Goal: Find specific page/section: Find specific page/section

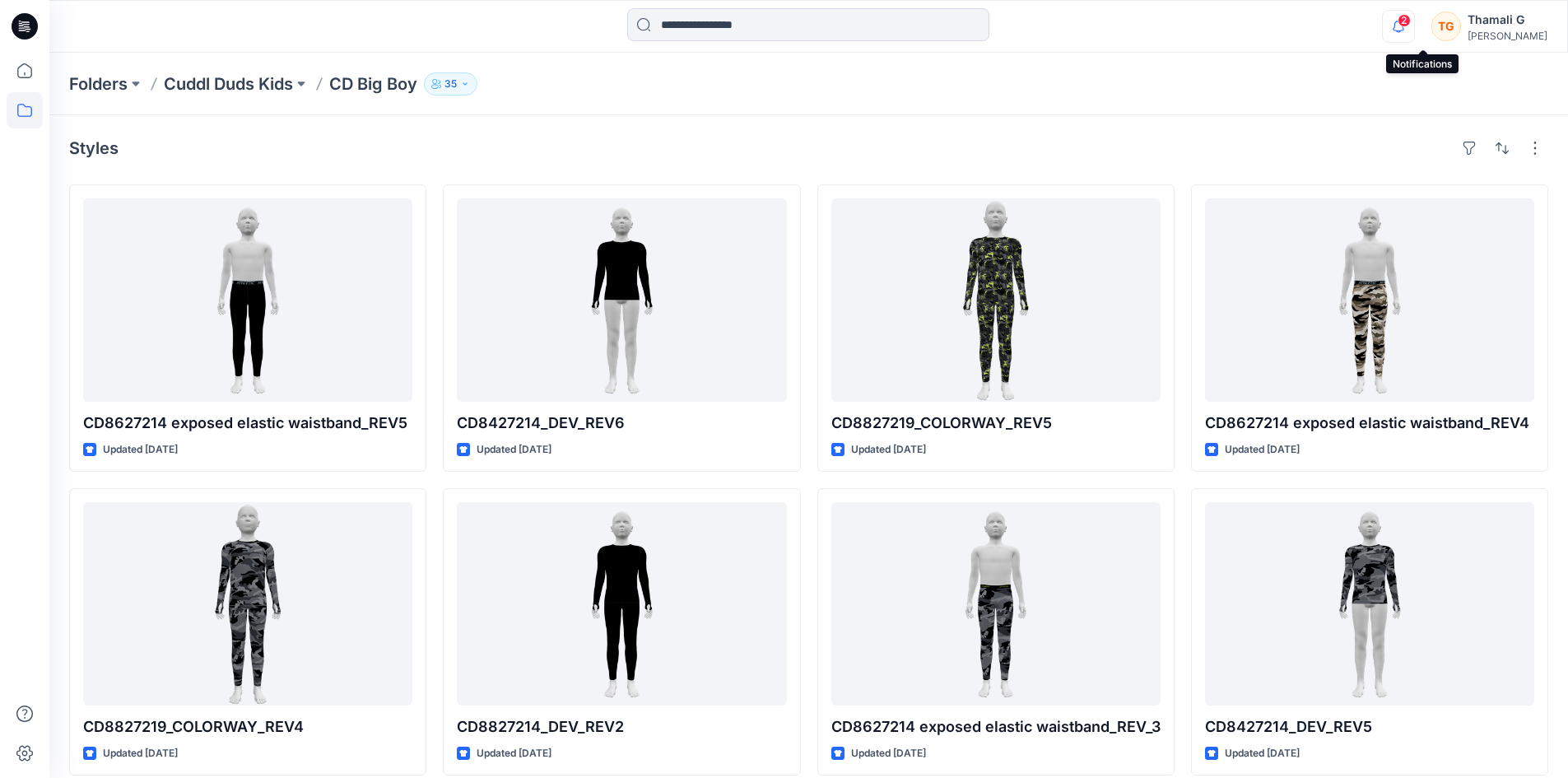
click at [1414, 27] on icon "button" at bounding box center [1399, 25] width 32 height 33
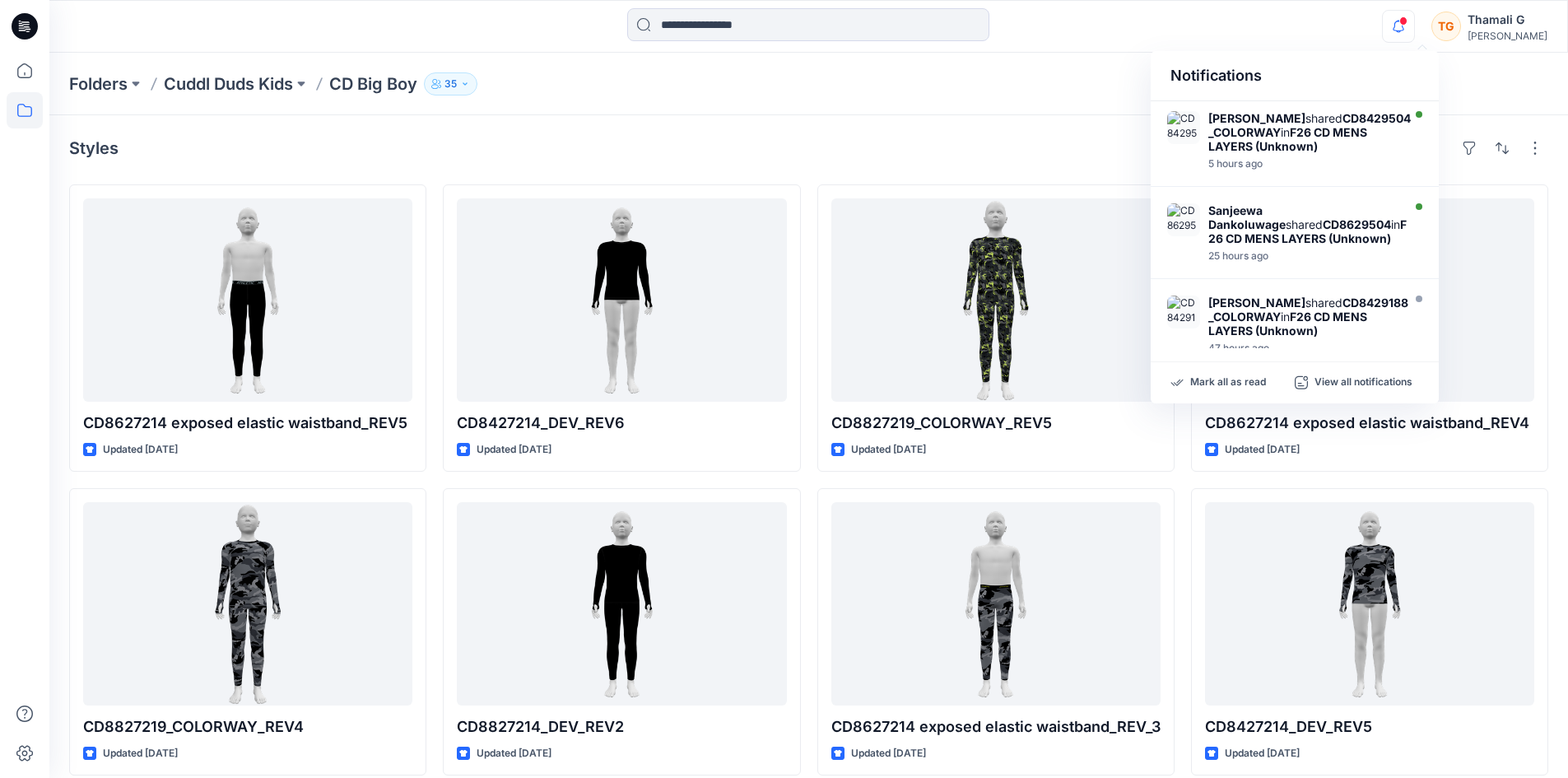
click at [1440, 69] on div "Folders Cuddl Duds Kids CD Big Boy [DEMOGRAPHIC_DATA]" at bounding box center [808, 84] width 1519 height 62
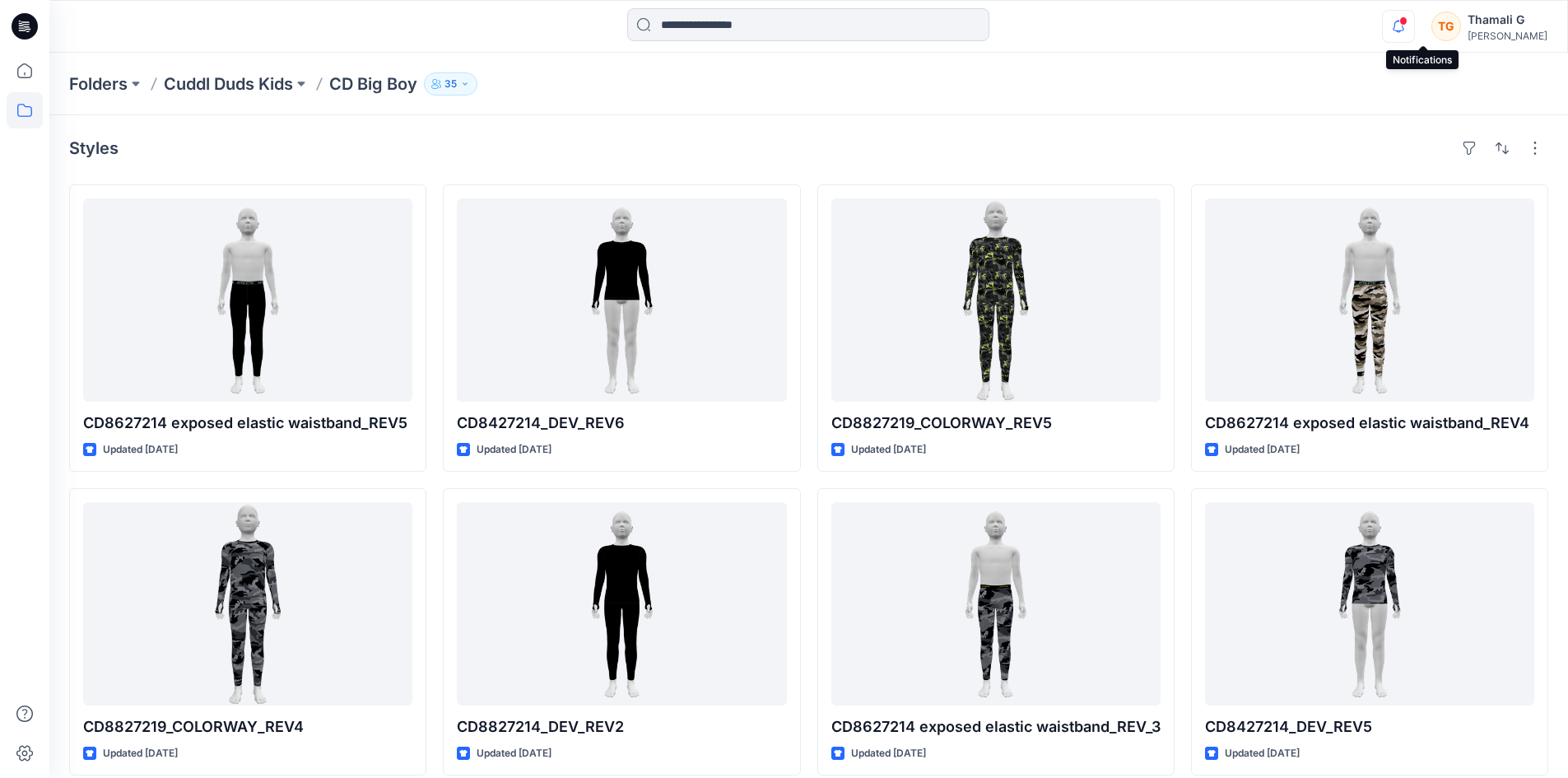
click at [1414, 19] on icon "button" at bounding box center [1399, 25] width 32 height 33
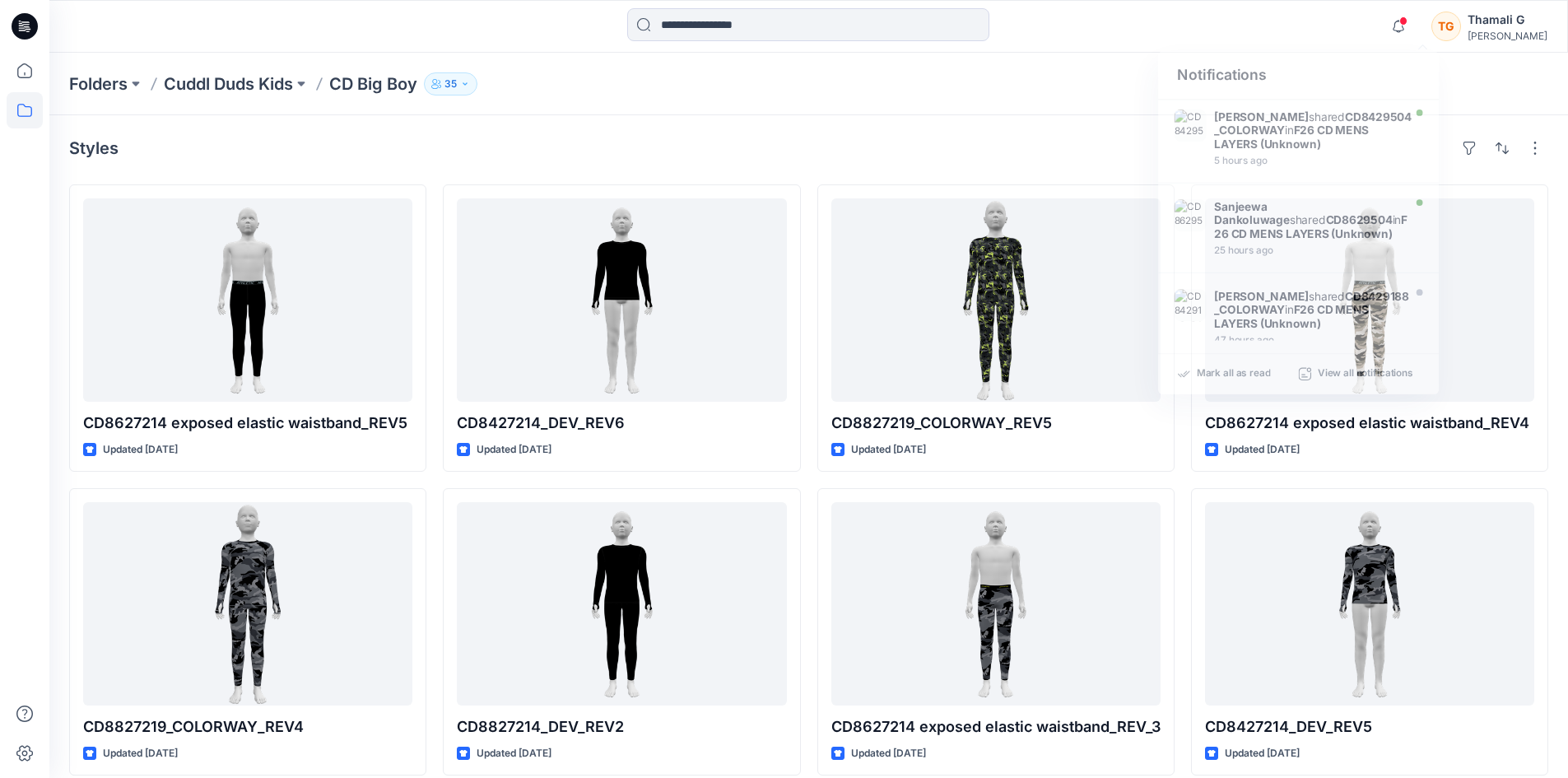
click at [1161, 41] on div at bounding box center [808, 25] width 759 height 36
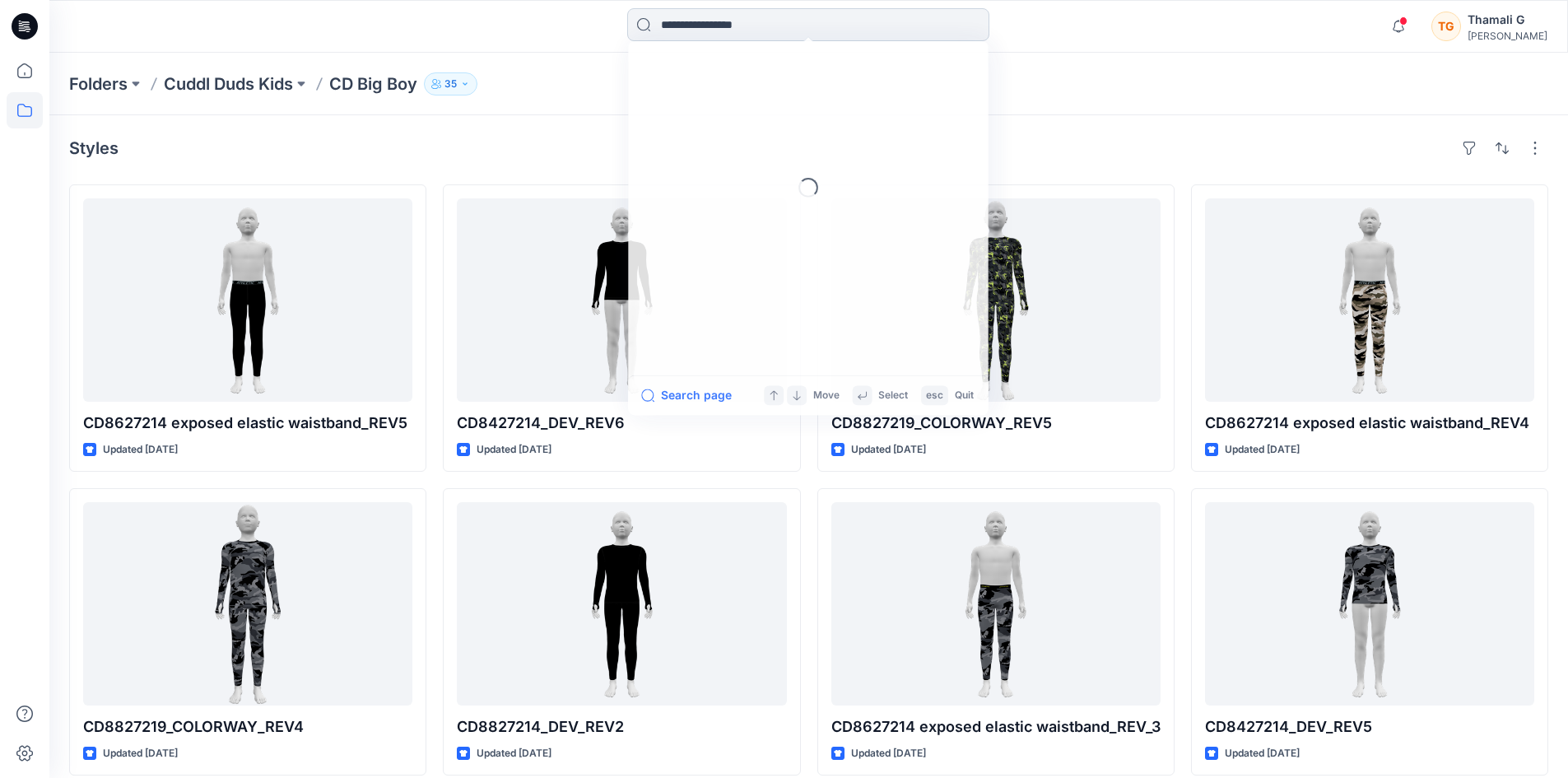
click at [665, 33] on input at bounding box center [808, 24] width 362 height 33
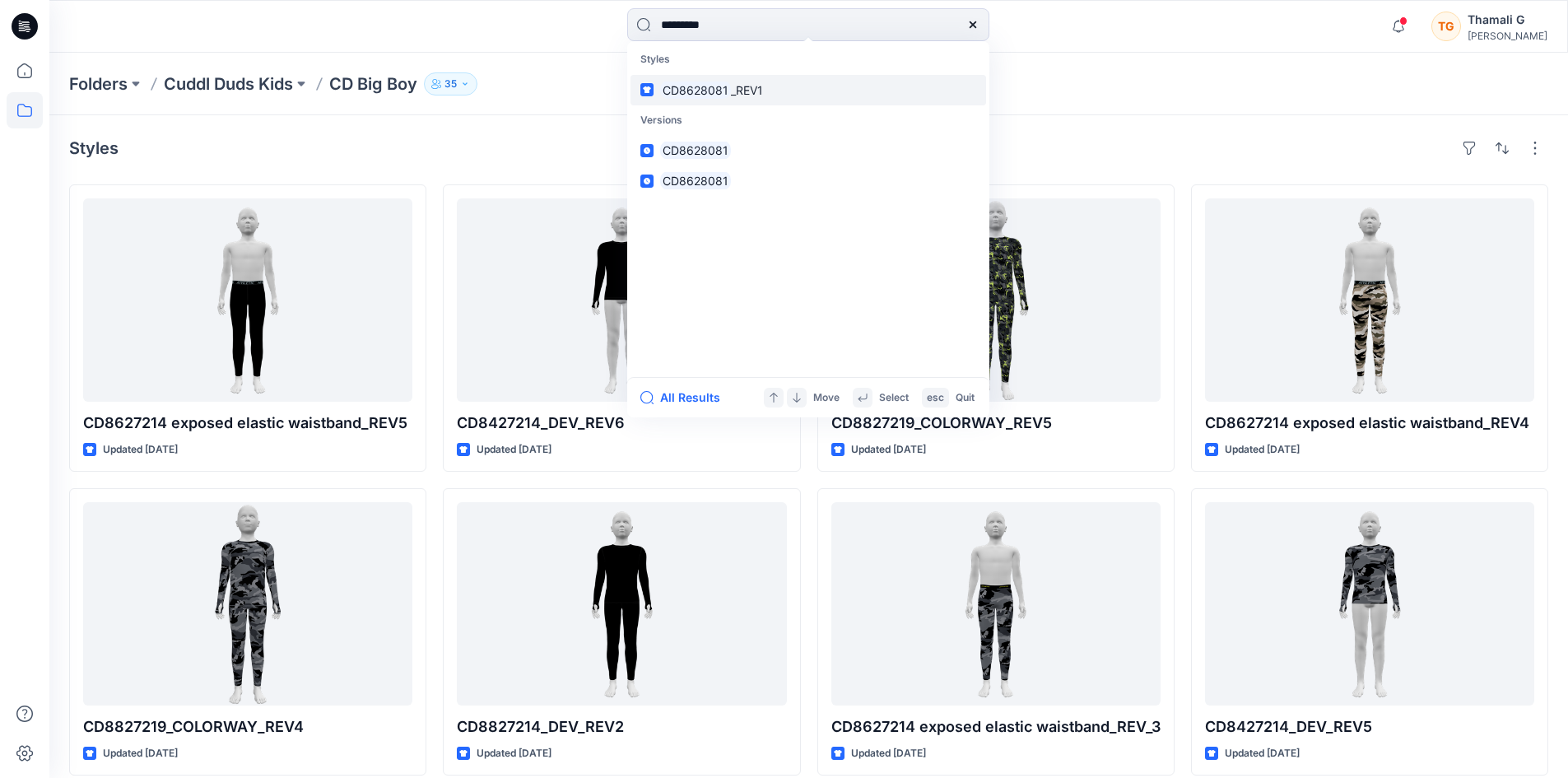
type input "*********"
click at [721, 93] on mark "CD8628081" at bounding box center [696, 91] width 71 height 19
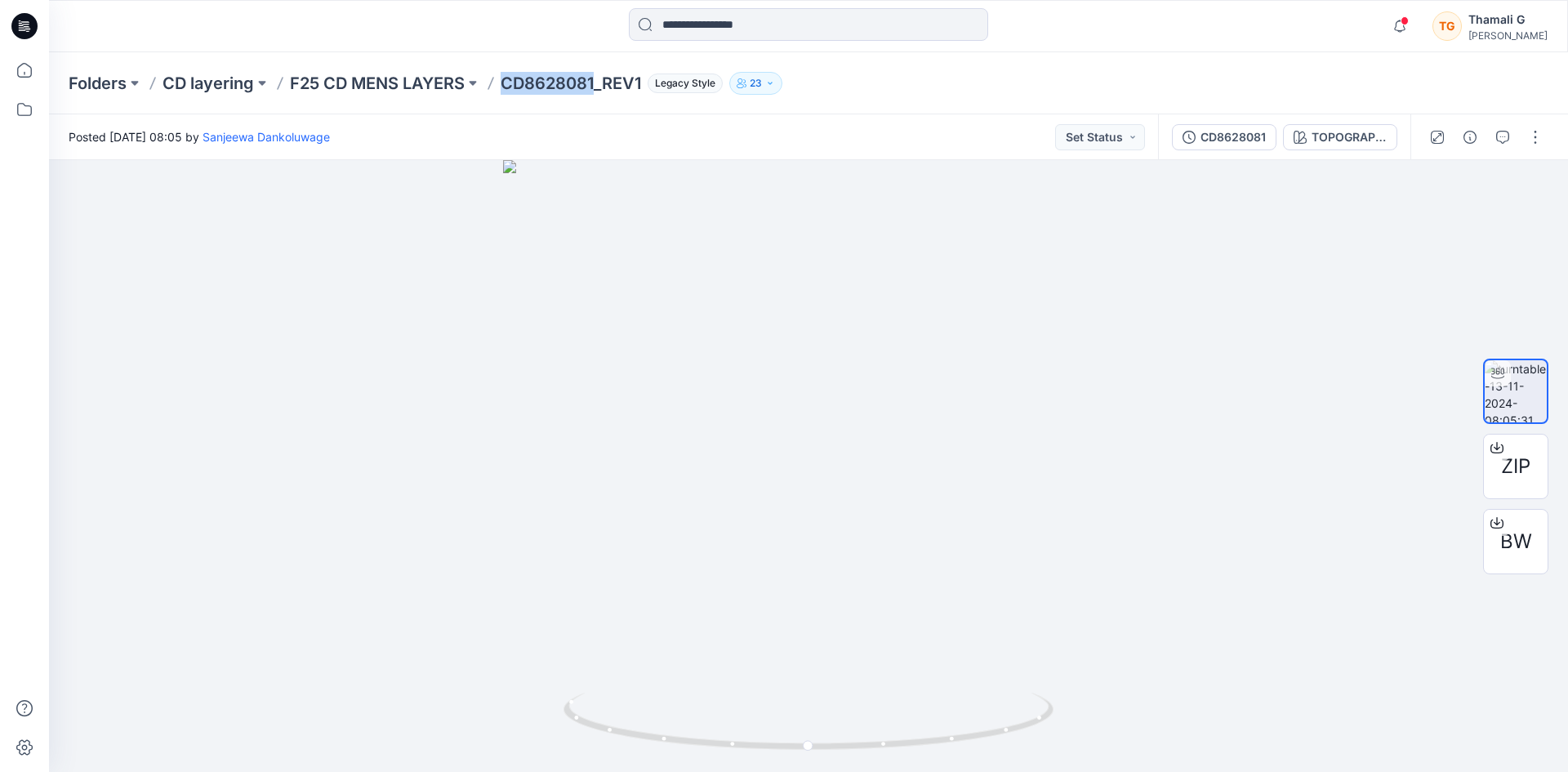
drag, startPoint x: 598, startPoint y: 80, endPoint x: 505, endPoint y: 85, distance: 93.1
click at [505, 85] on p "CD8628081_REV1" at bounding box center [570, 83] width 140 height 23
copy p "CD8628081"
click at [685, 34] on input at bounding box center [808, 24] width 359 height 32
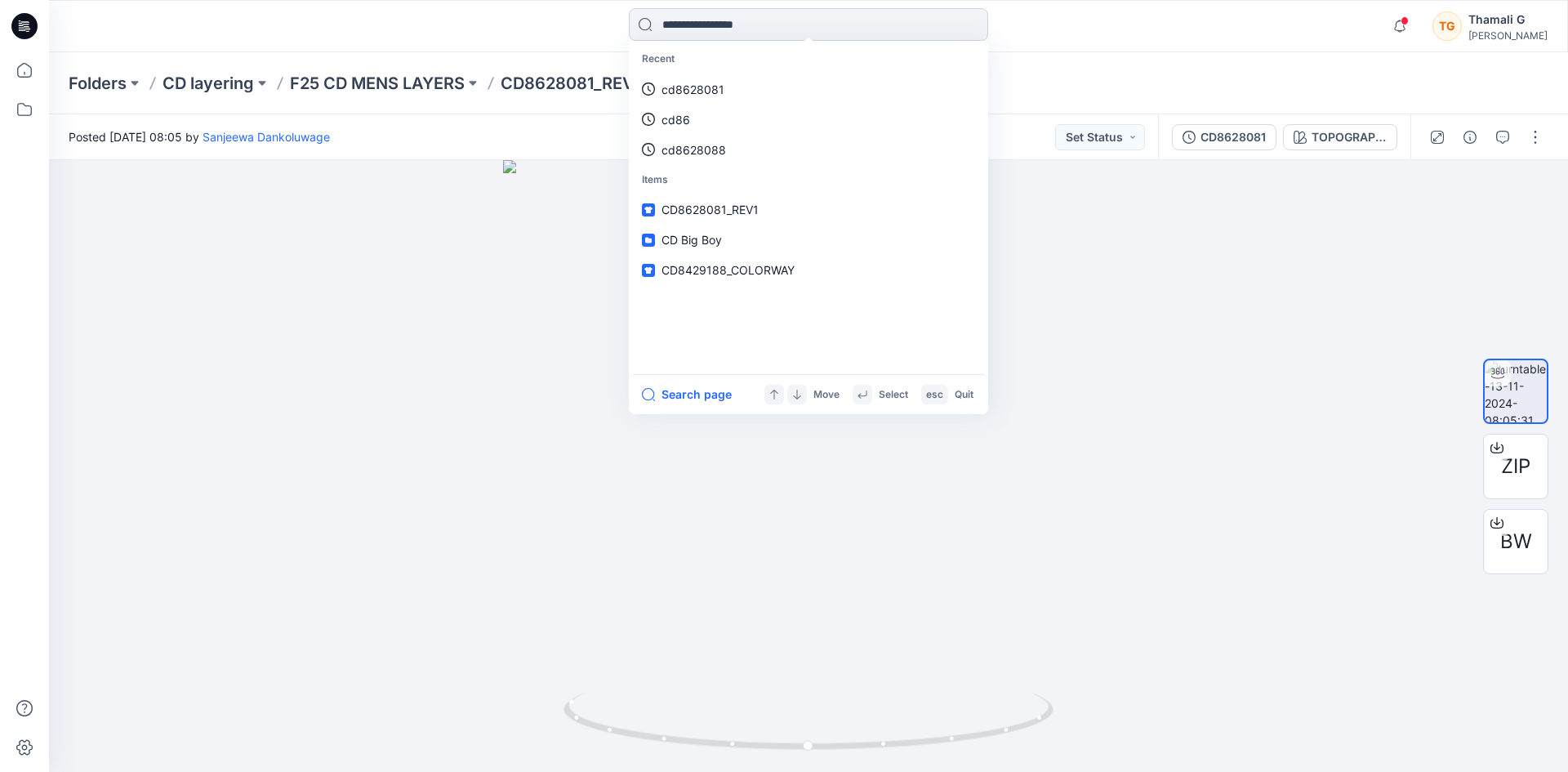
paste input "*********"
drag, startPoint x: 693, startPoint y: 21, endPoint x: 685, endPoint y: 24, distance: 8.5
click at [685, 24] on input "*********" at bounding box center [808, 24] width 359 height 32
type input "*********"
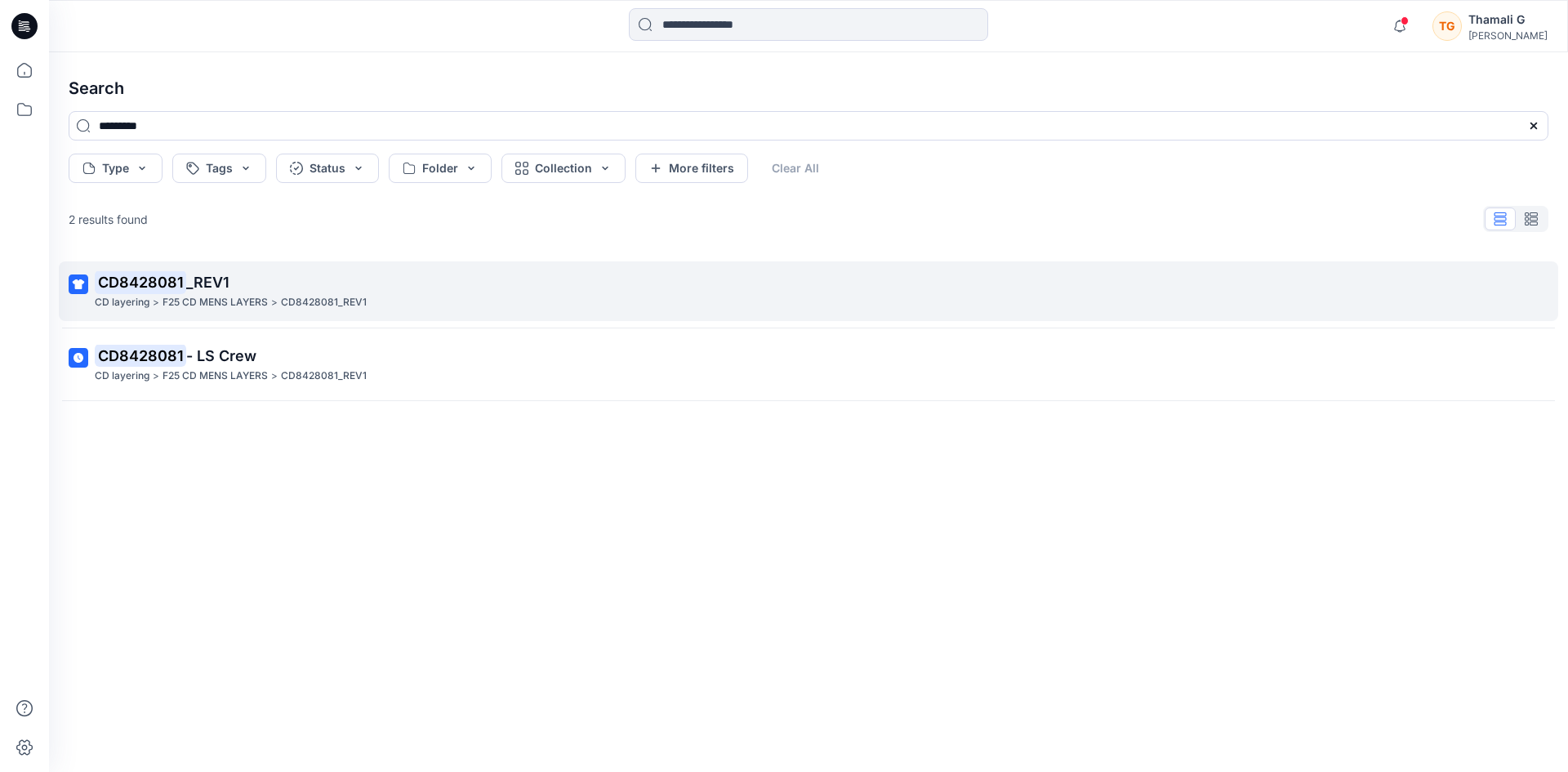
click at [258, 287] on p "CD8428081 _REV1" at bounding box center [807, 283] width 1424 height 23
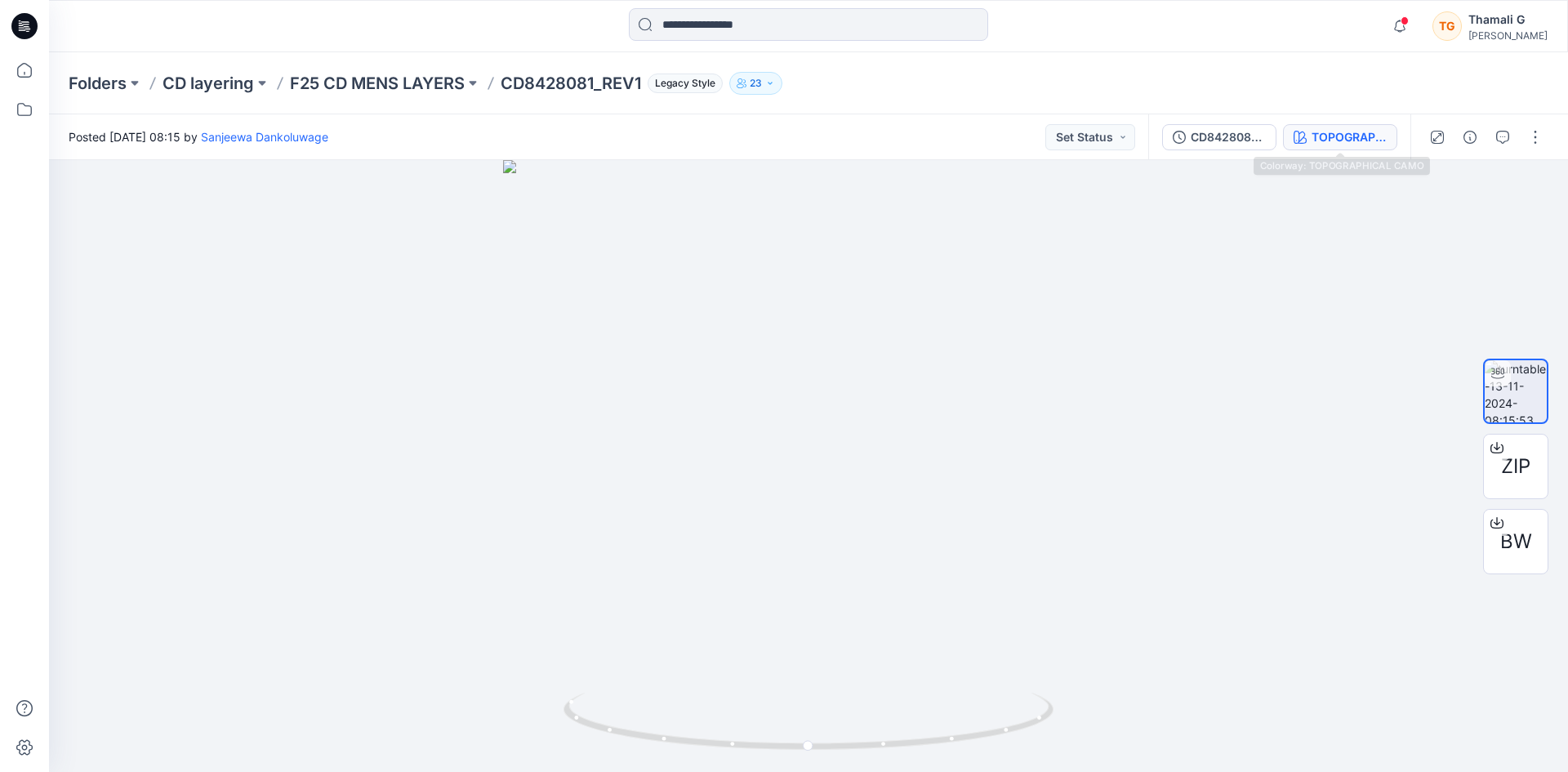
click at [1339, 147] on button "TOPOGRAPHICAL CAMO" at bounding box center [1340, 137] width 114 height 26
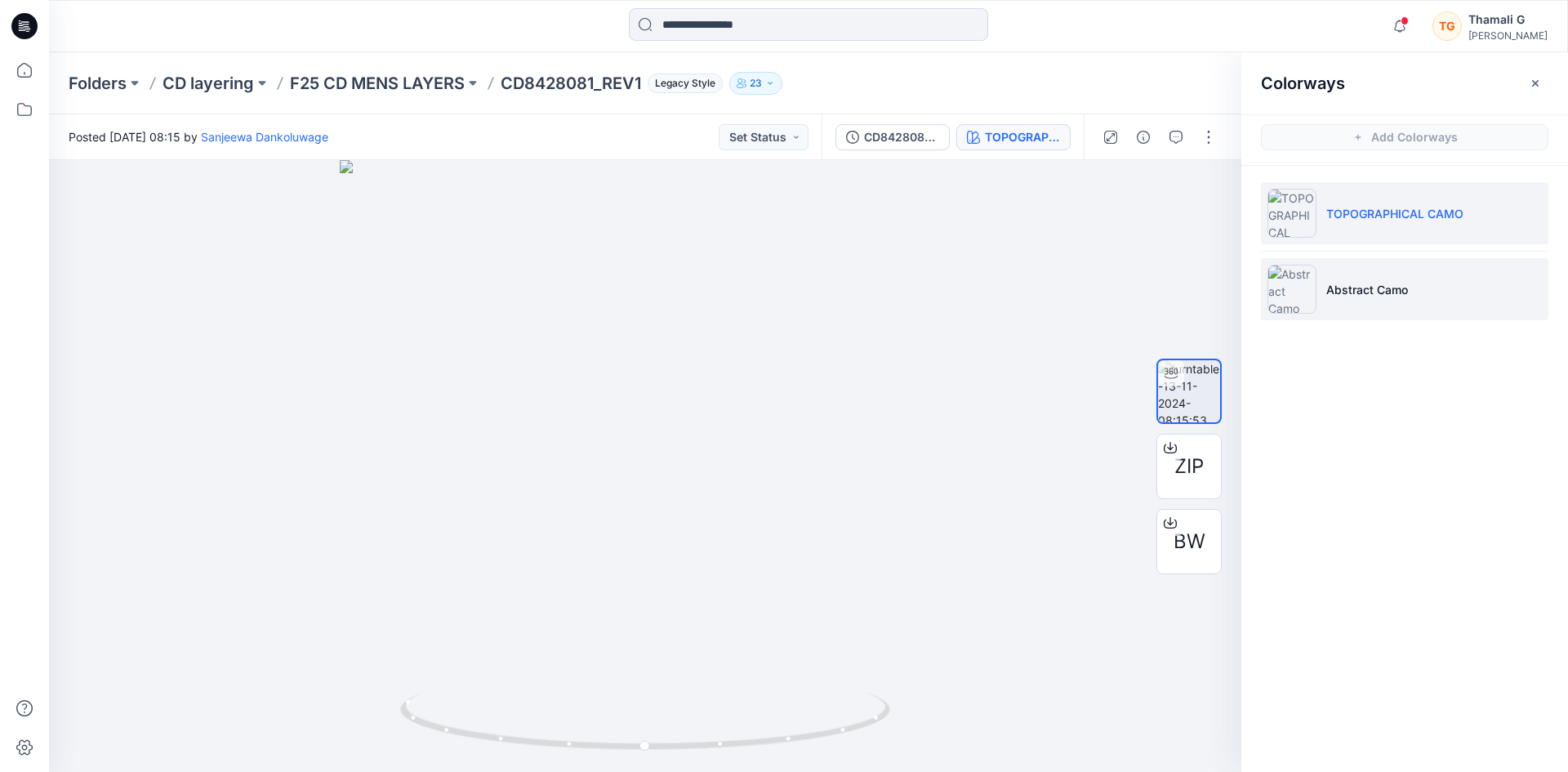
click at [1413, 296] on li "Abstract Camo" at bounding box center [1404, 289] width 288 height 62
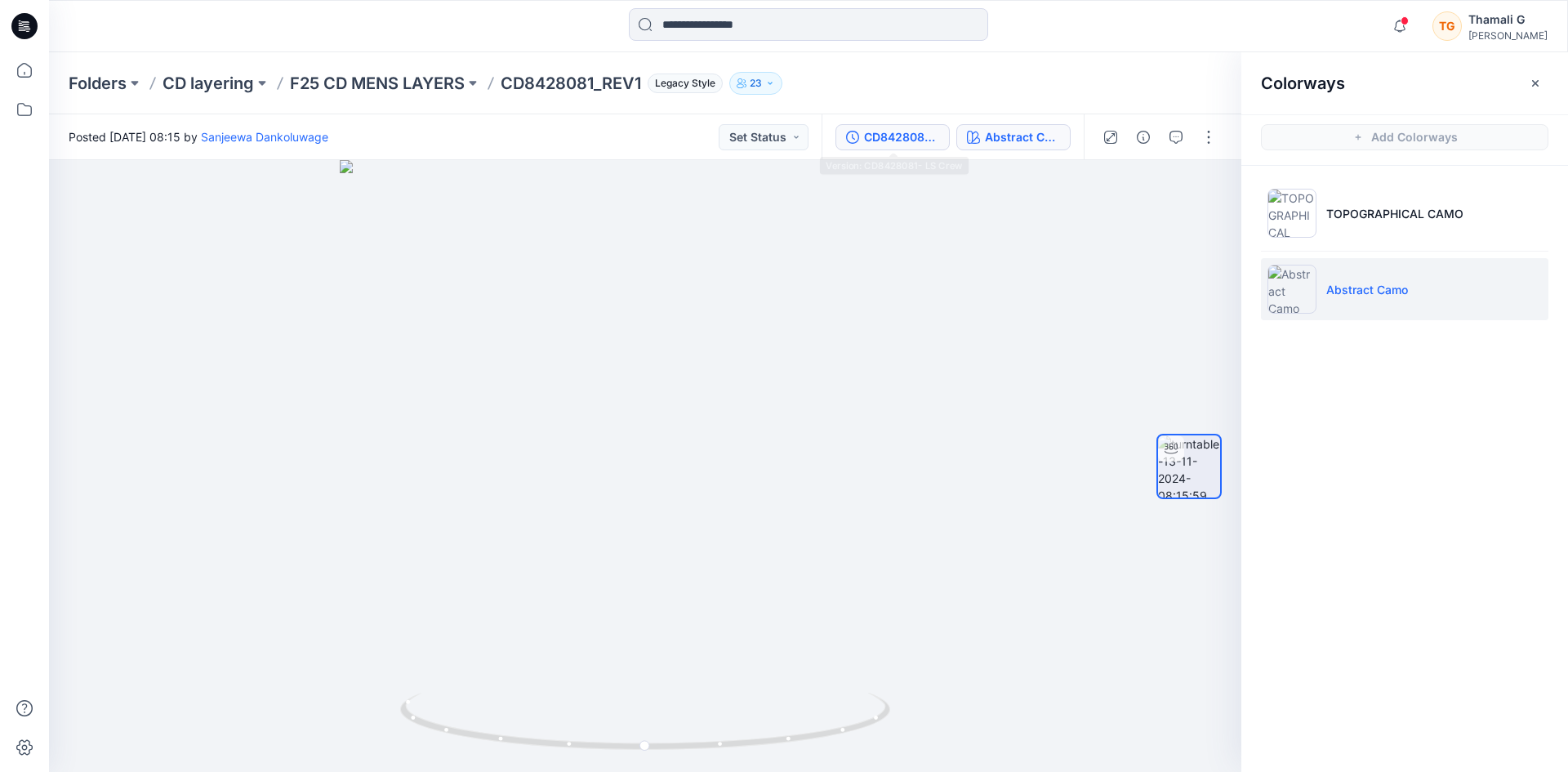
click at [910, 145] on div "CD8428081- LS Crew" at bounding box center [901, 137] width 75 height 18
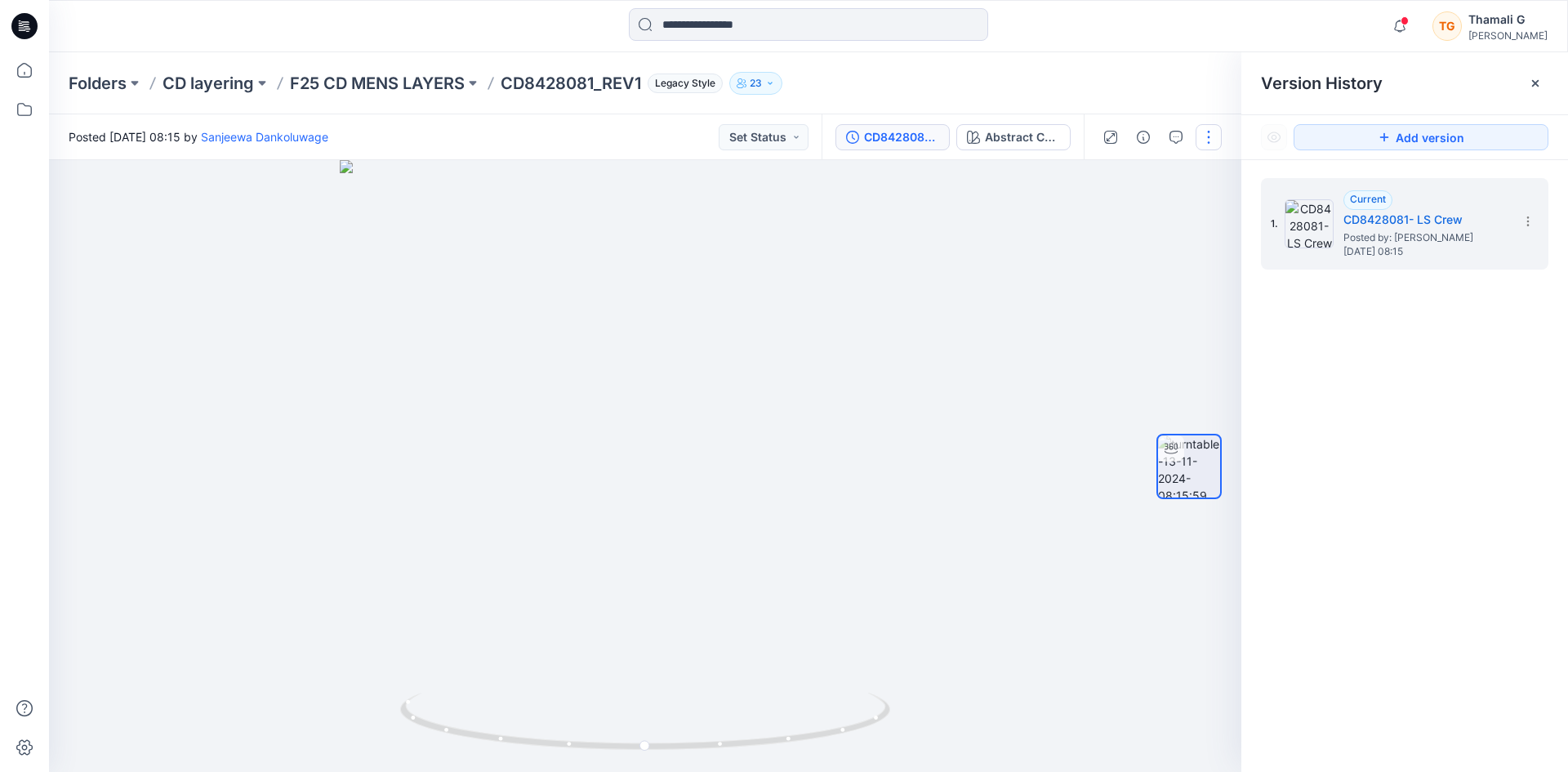
click at [1208, 138] on button "button" at bounding box center [1209, 137] width 26 height 26
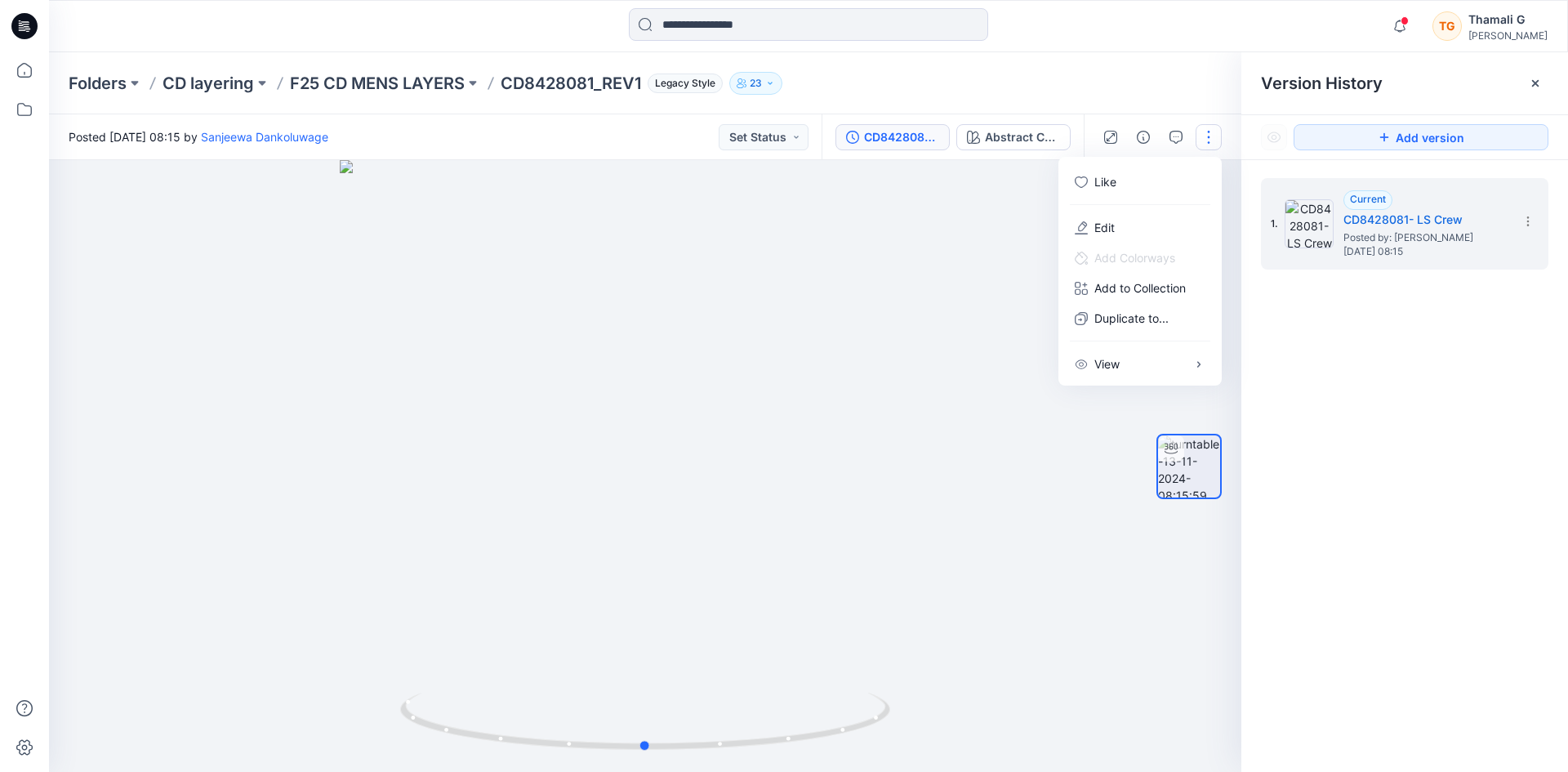
click at [974, 297] on div at bounding box center [644, 465] width 1192 height 611
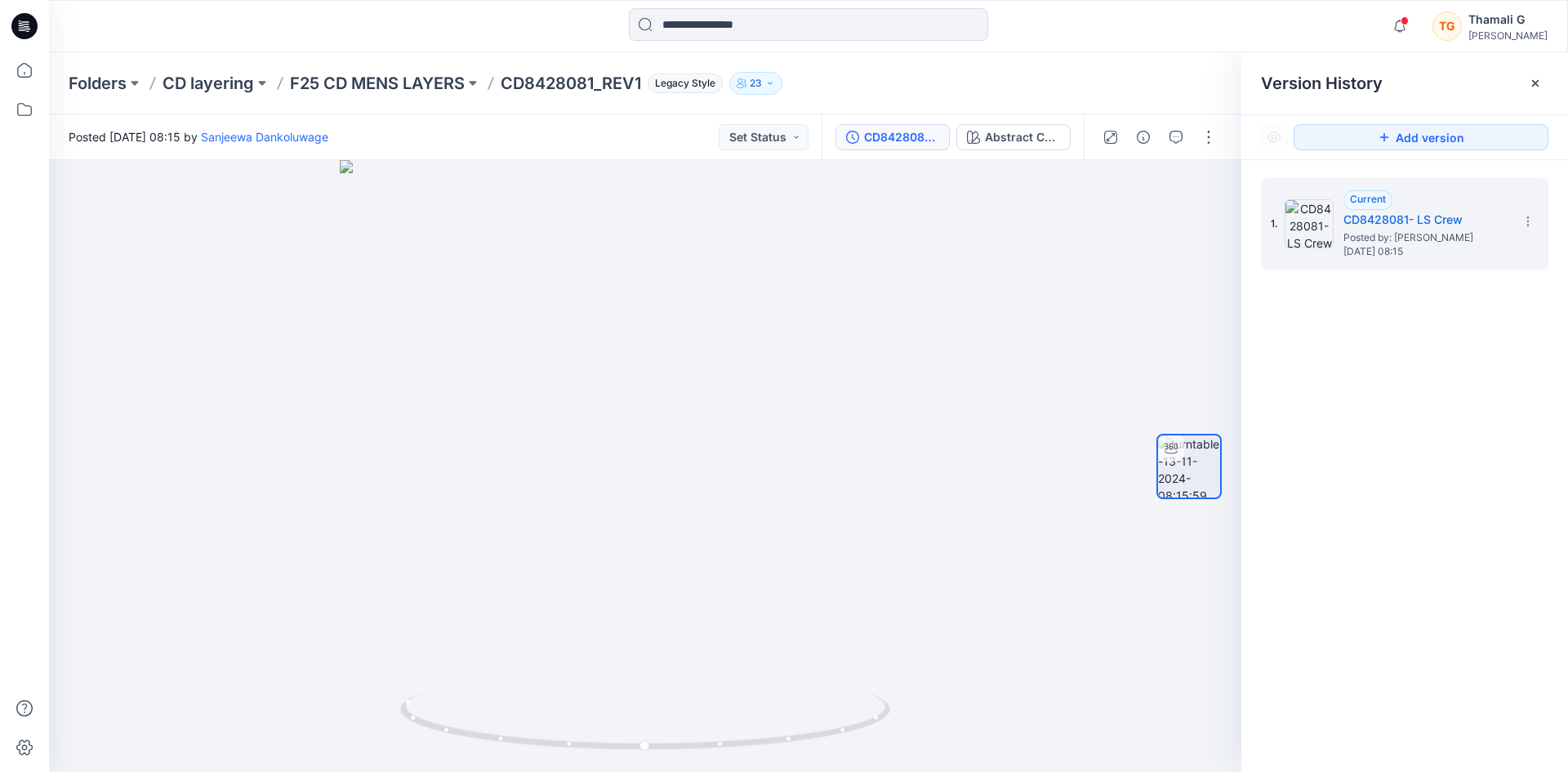
click at [605, 80] on p "CD8428081_REV1" at bounding box center [570, 83] width 140 height 23
click at [699, 86] on span "Legacy Style" at bounding box center [685, 83] width 75 height 19
click at [1068, 222] on div at bounding box center [644, 465] width 1192 height 611
click at [1113, 140] on icon "button" at bounding box center [1110, 137] width 13 height 13
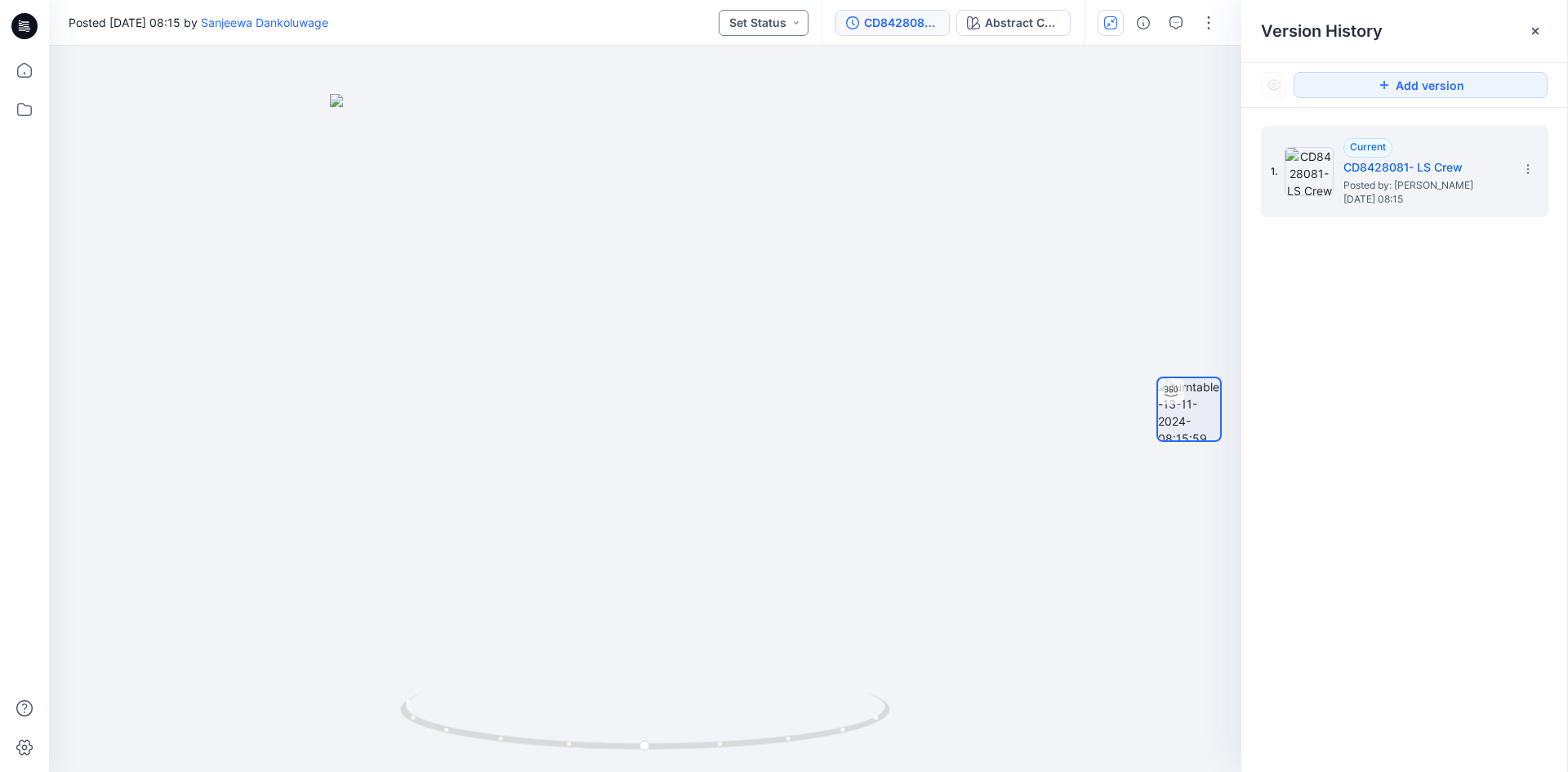
click at [779, 33] on button "Set Status" at bounding box center [763, 23] width 90 height 26
click at [891, 105] on div at bounding box center [644, 408] width 1192 height 726
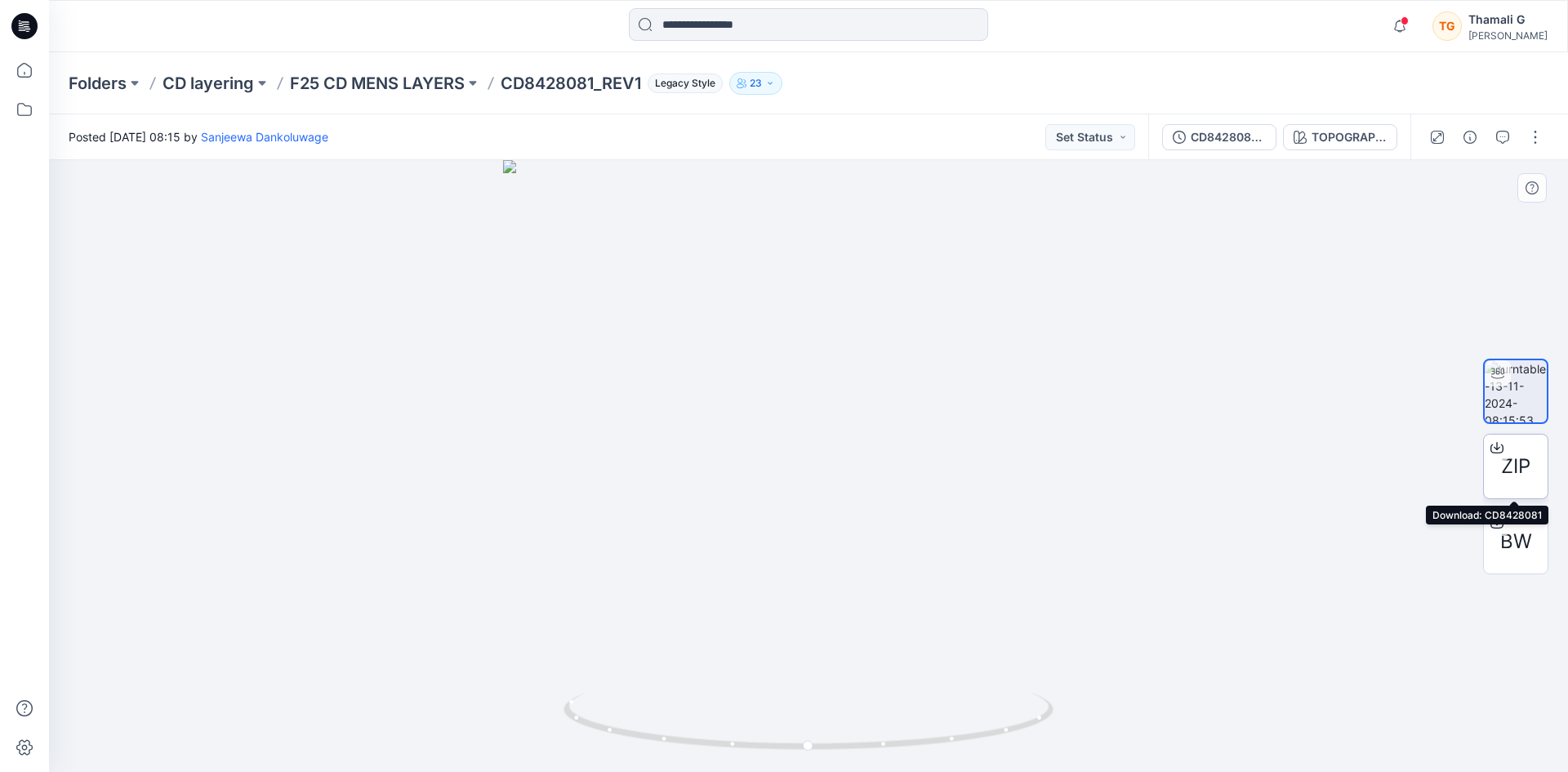
click at [1519, 454] on span "ZIP" at bounding box center [1516, 467] width 30 height 30
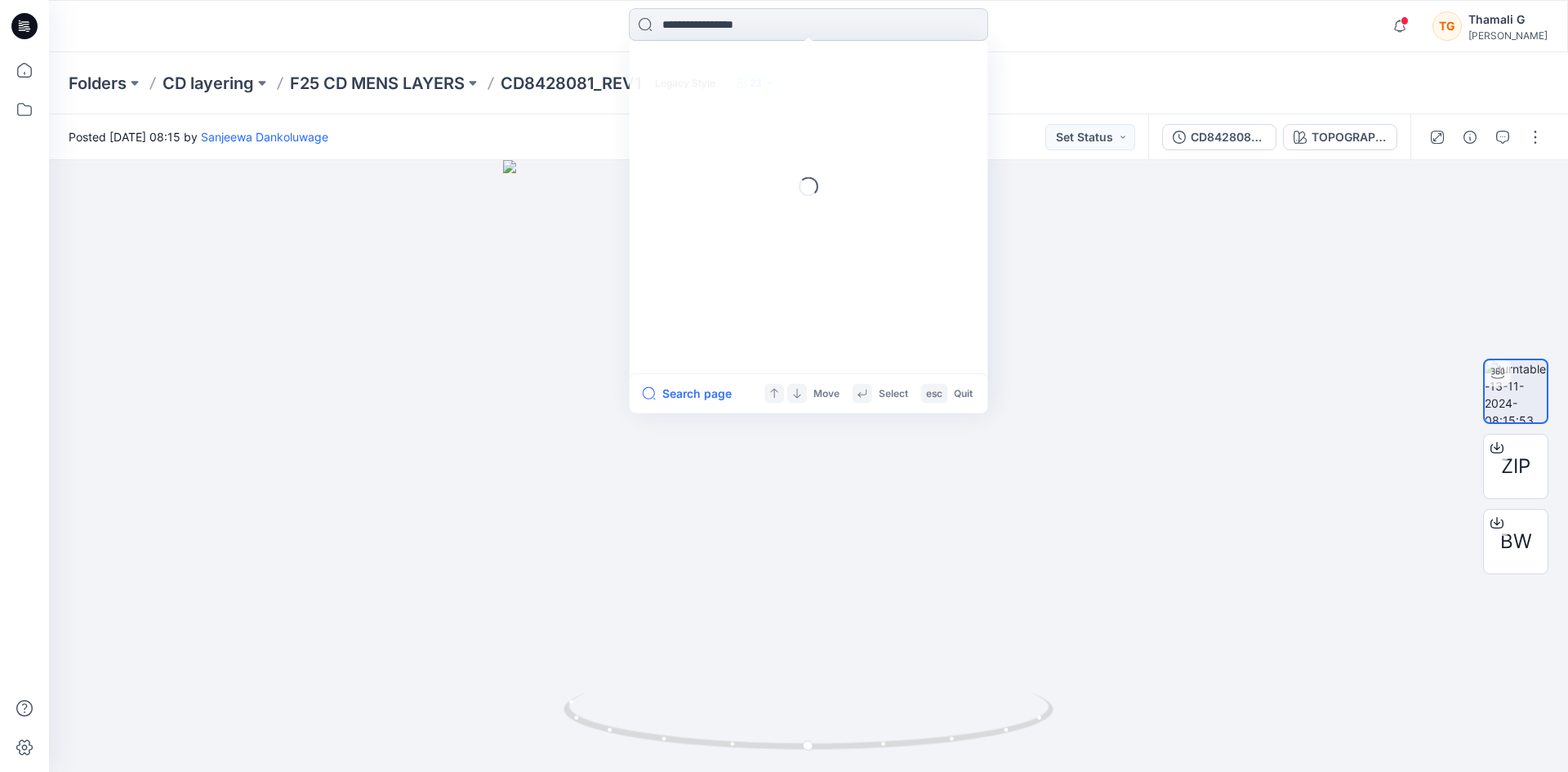
click at [696, 28] on input at bounding box center [808, 24] width 359 height 32
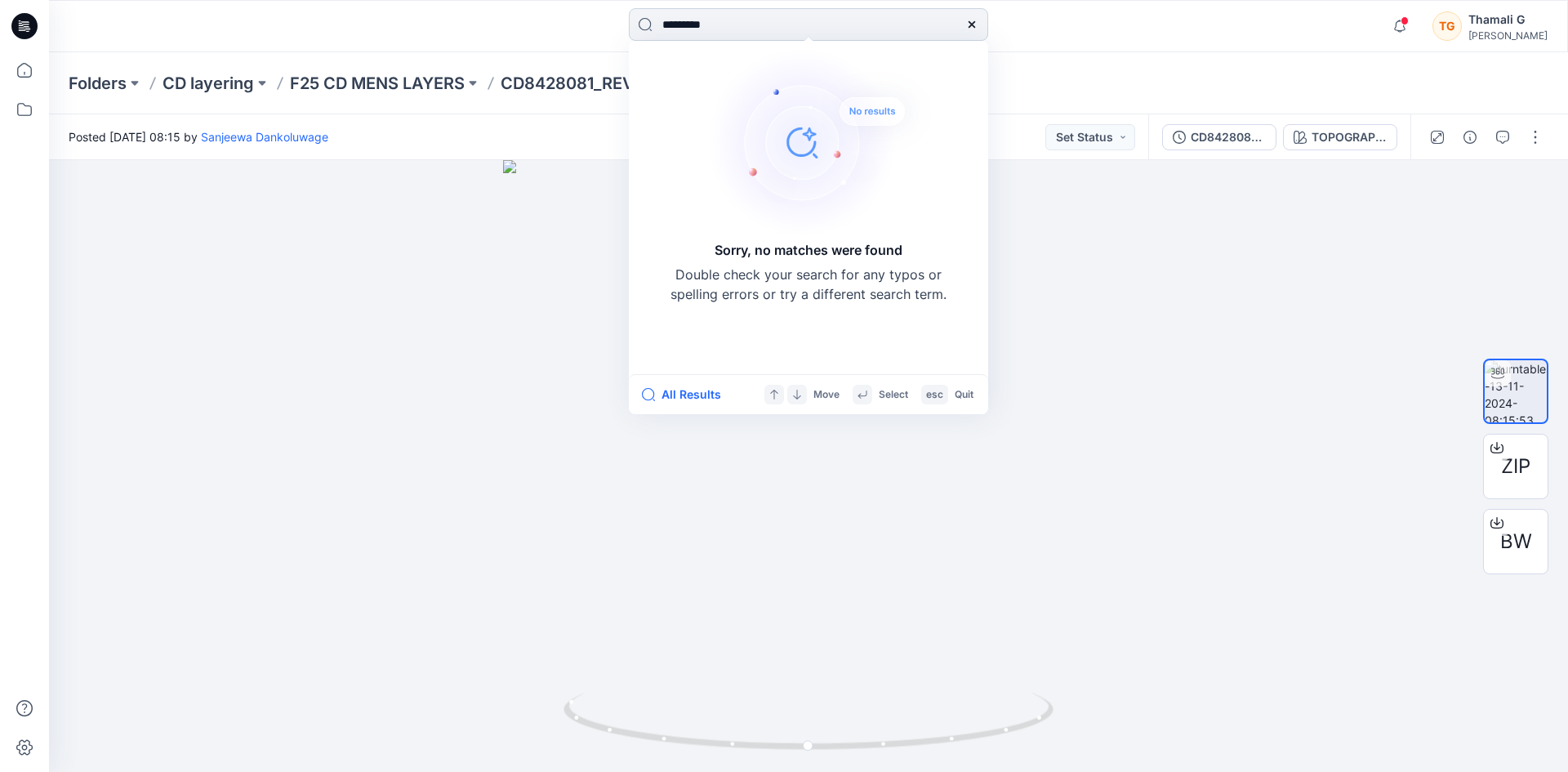
drag, startPoint x: 732, startPoint y: 26, endPoint x: 698, endPoint y: 23, distance: 34.1
click at [698, 23] on input "*********" at bounding box center [808, 24] width 359 height 32
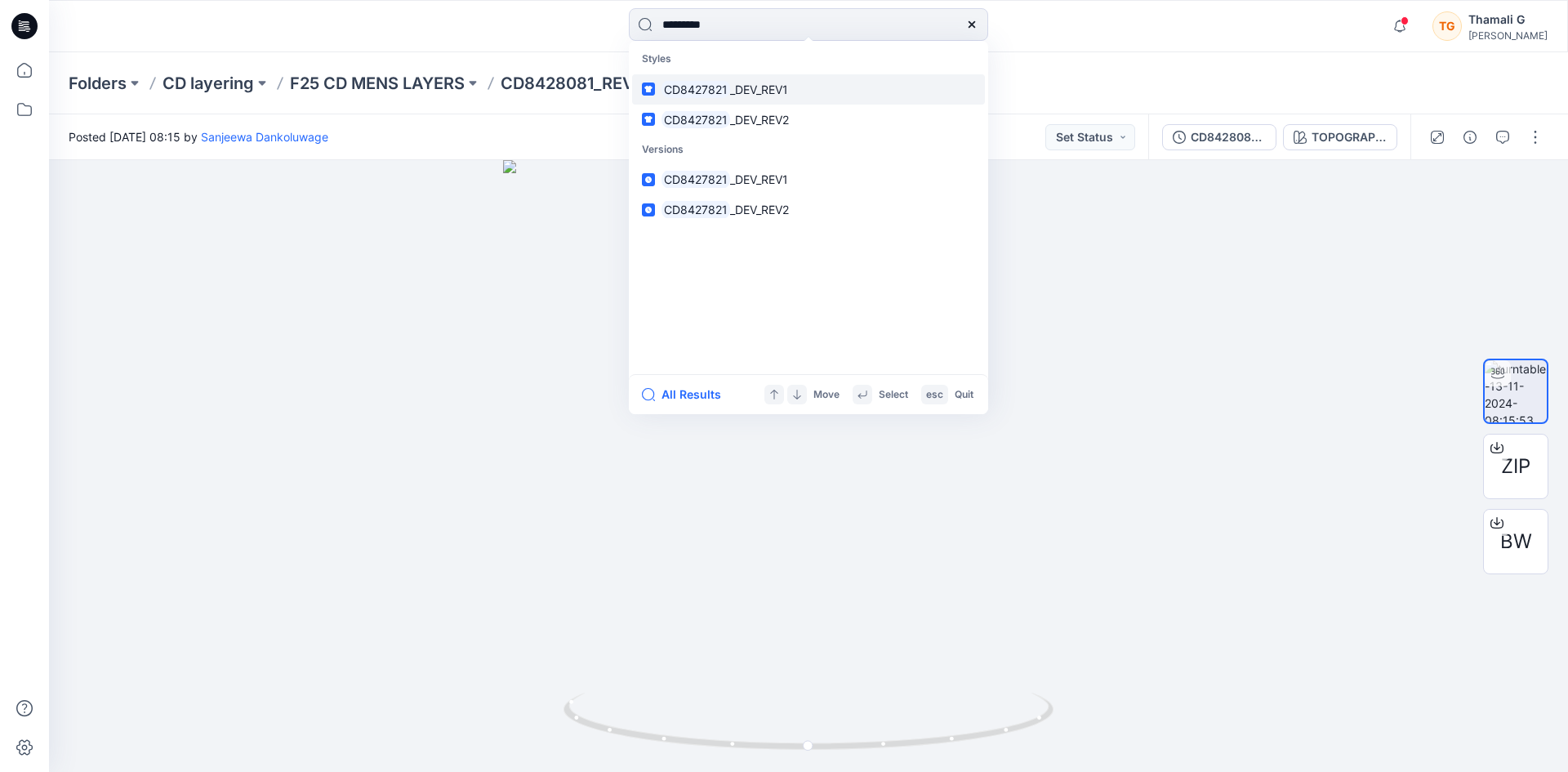
type input "*********"
click at [742, 85] on span "_DEV_REV1" at bounding box center [759, 90] width 58 height 14
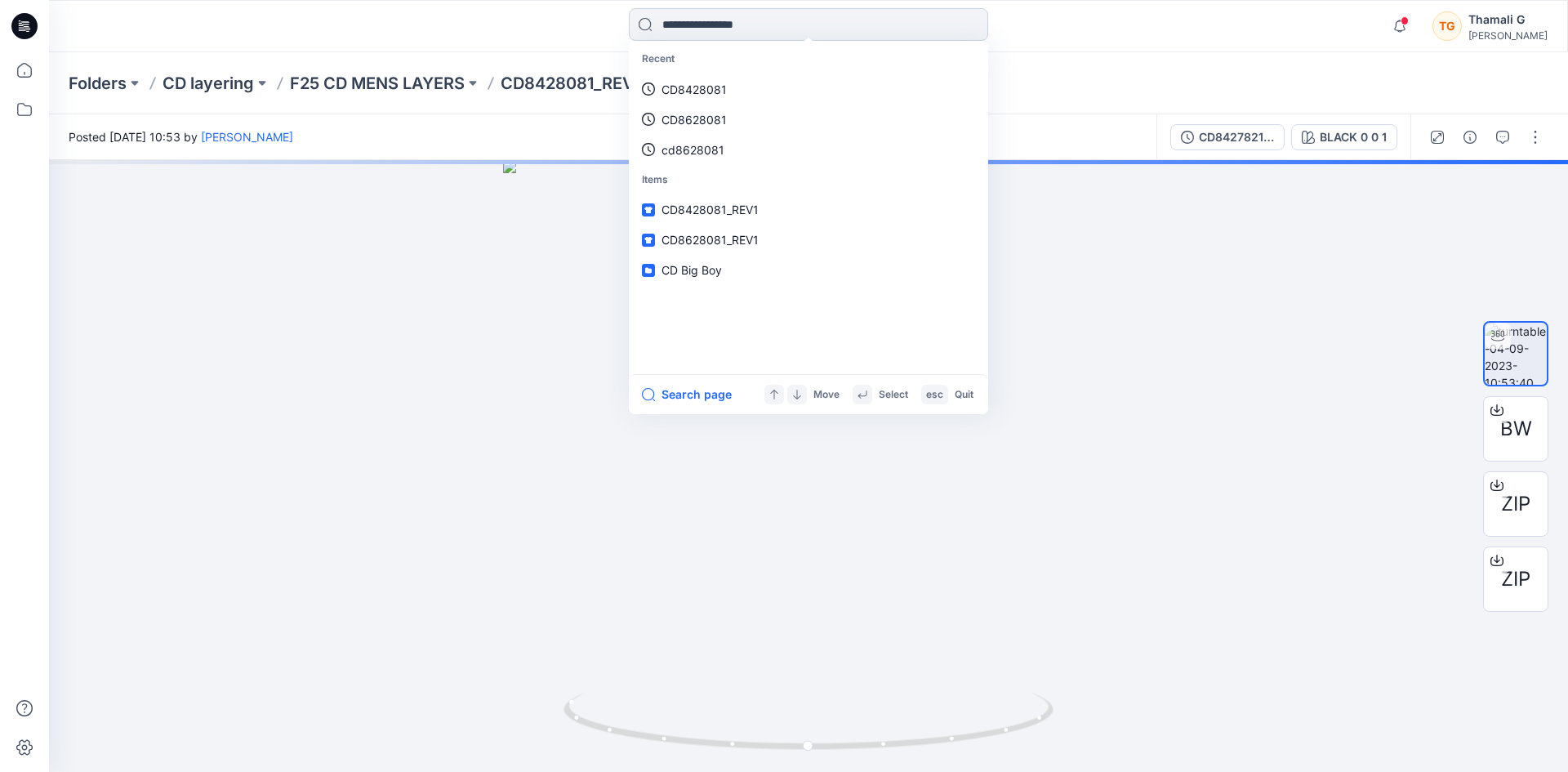
click at [770, 19] on input at bounding box center [808, 24] width 359 height 32
click at [725, 84] on link "cd8427821" at bounding box center [808, 89] width 352 height 31
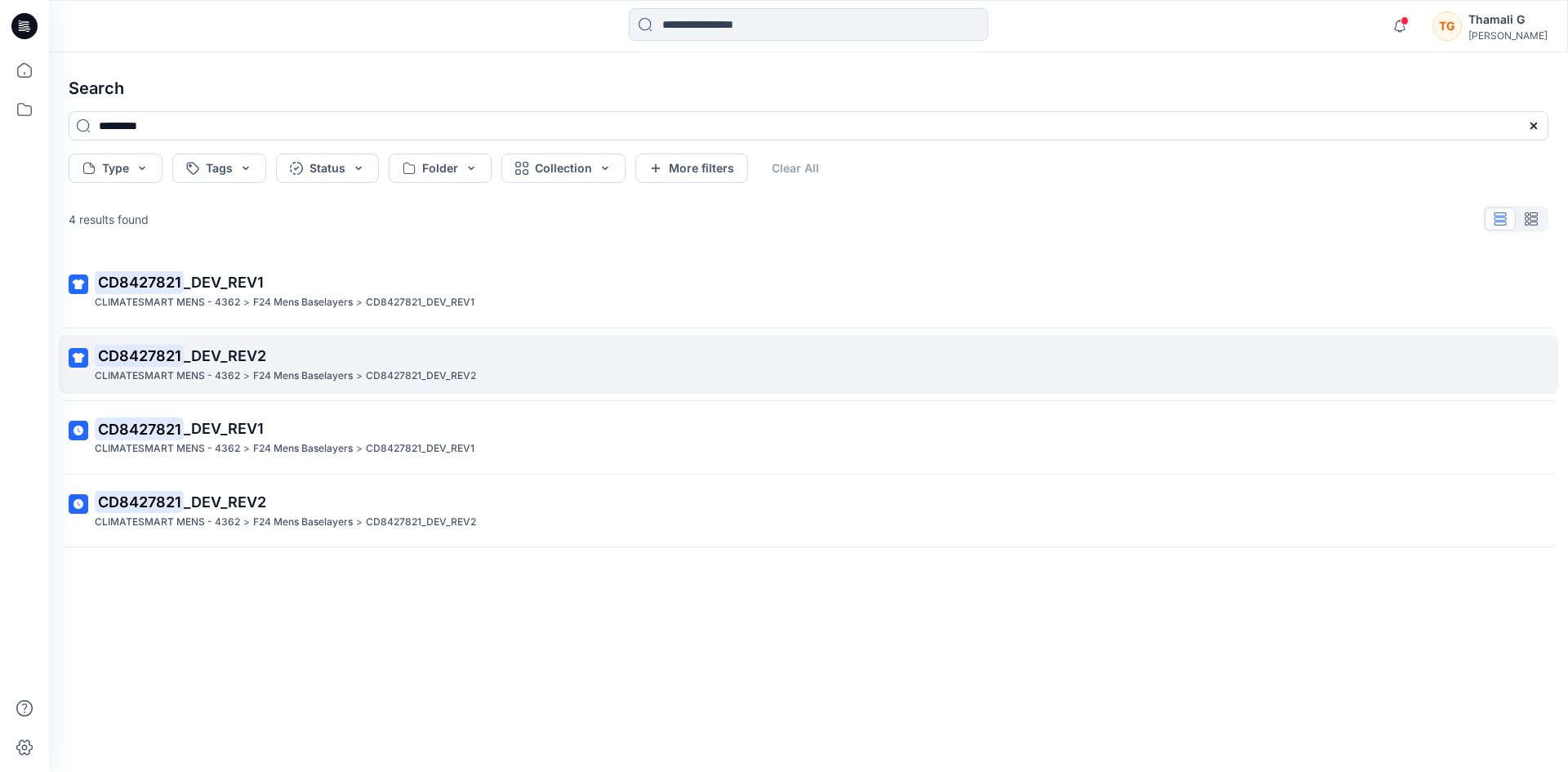
click at [343, 364] on p "CD8427821 _DEV_REV2" at bounding box center [807, 356] width 1424 height 23
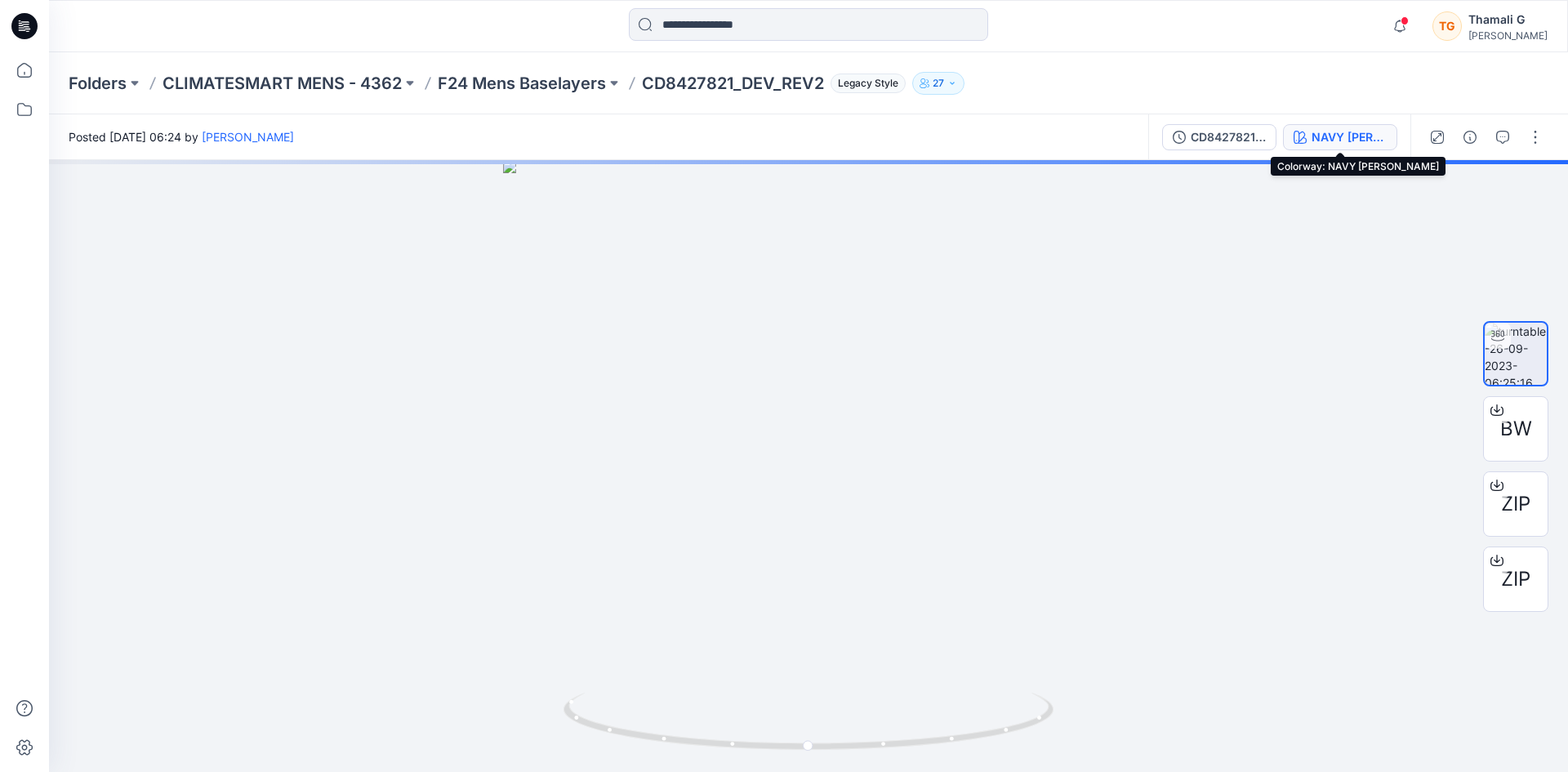
click at [1360, 139] on div "NAVY [PERSON_NAME]" at bounding box center [1349, 137] width 75 height 18
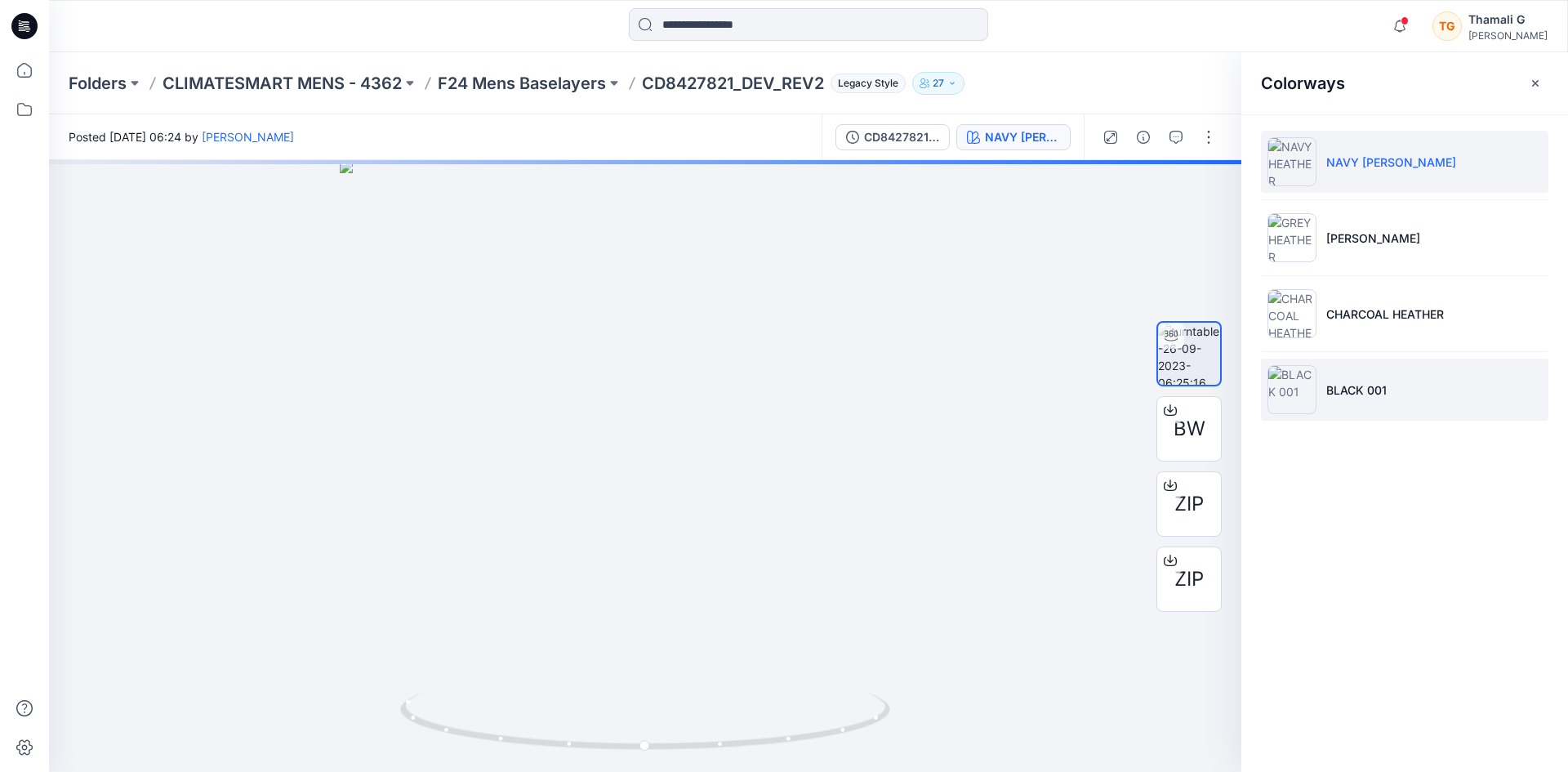
click at [1360, 399] on li "BLACK 001" at bounding box center [1404, 389] width 288 height 62
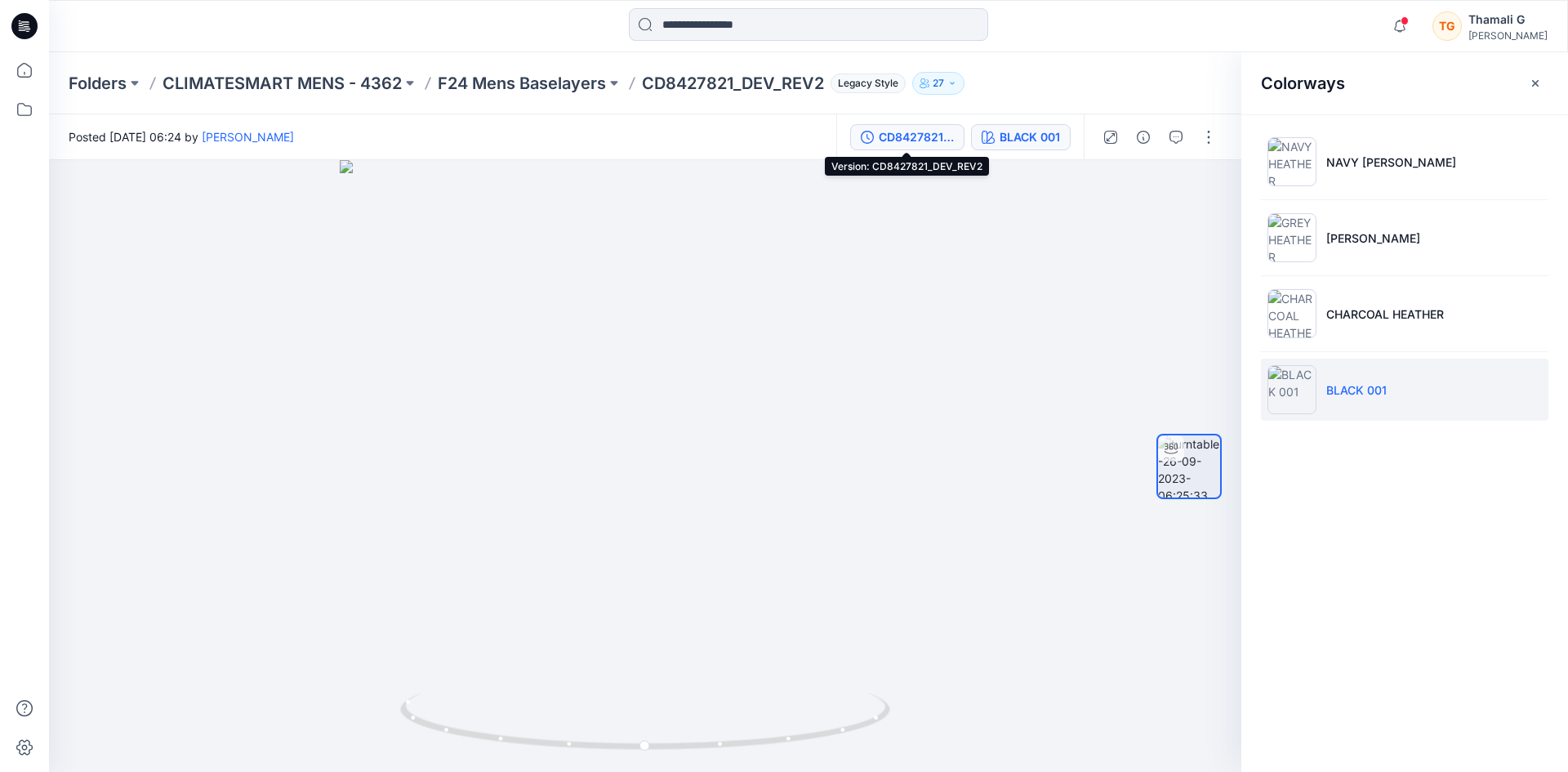
click at [926, 126] on button "CD8427821_DEV_REV2" at bounding box center [907, 137] width 114 height 26
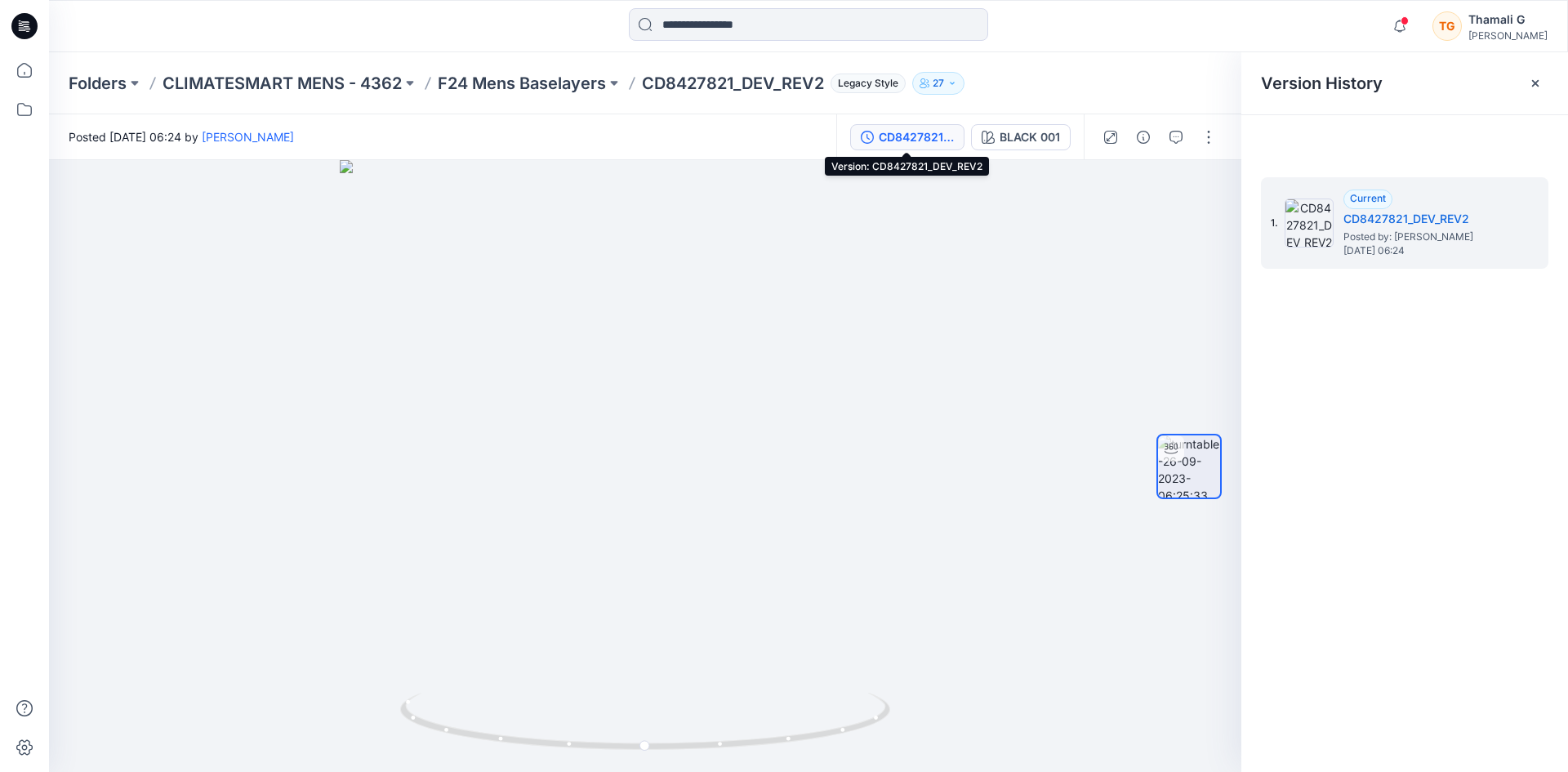
click at [876, 139] on button "CD8427821_DEV_REV2" at bounding box center [907, 137] width 114 height 26
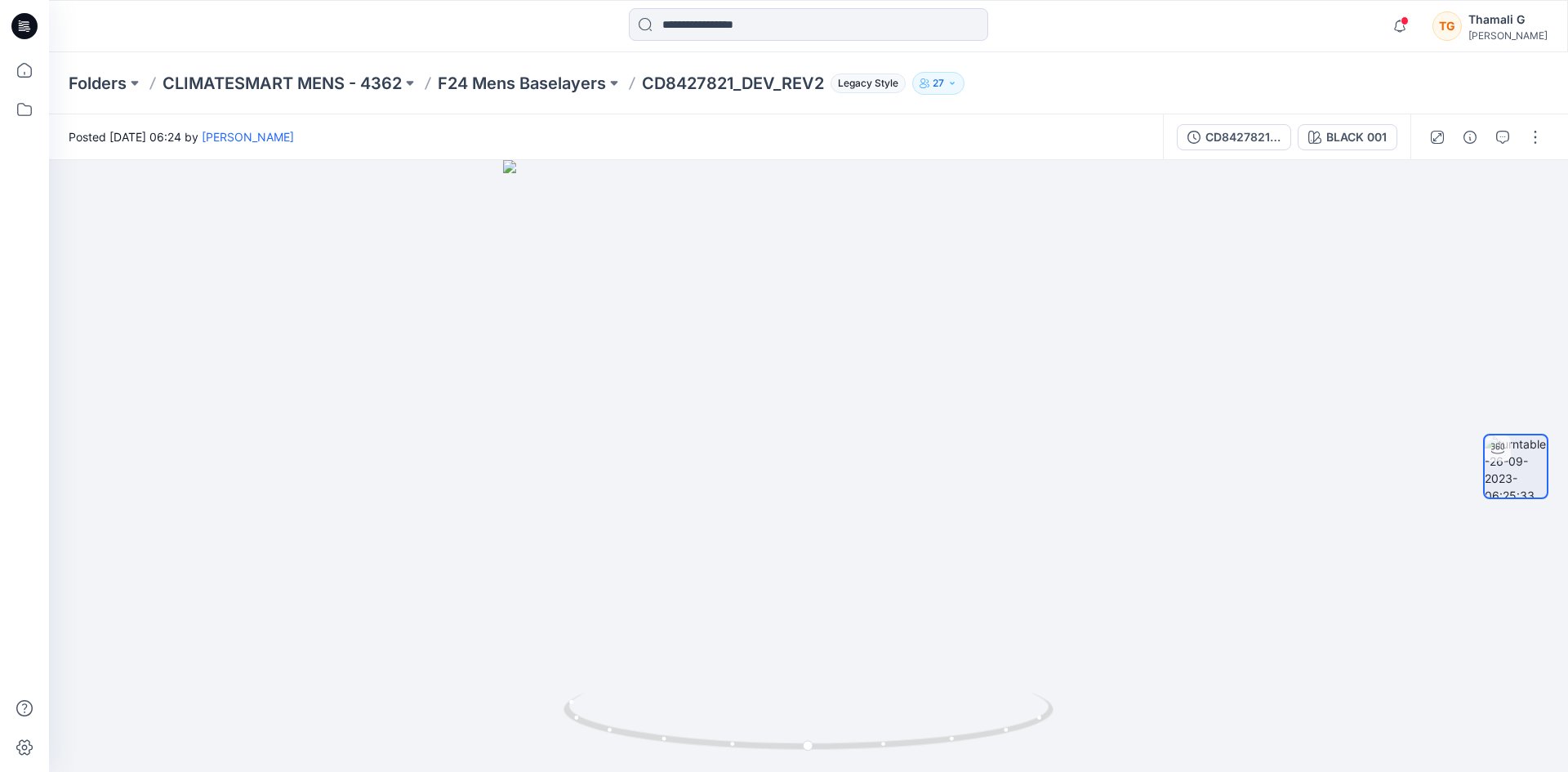
click at [739, 74] on p "CD8427821_DEV_REV2" at bounding box center [733, 83] width 182 height 23
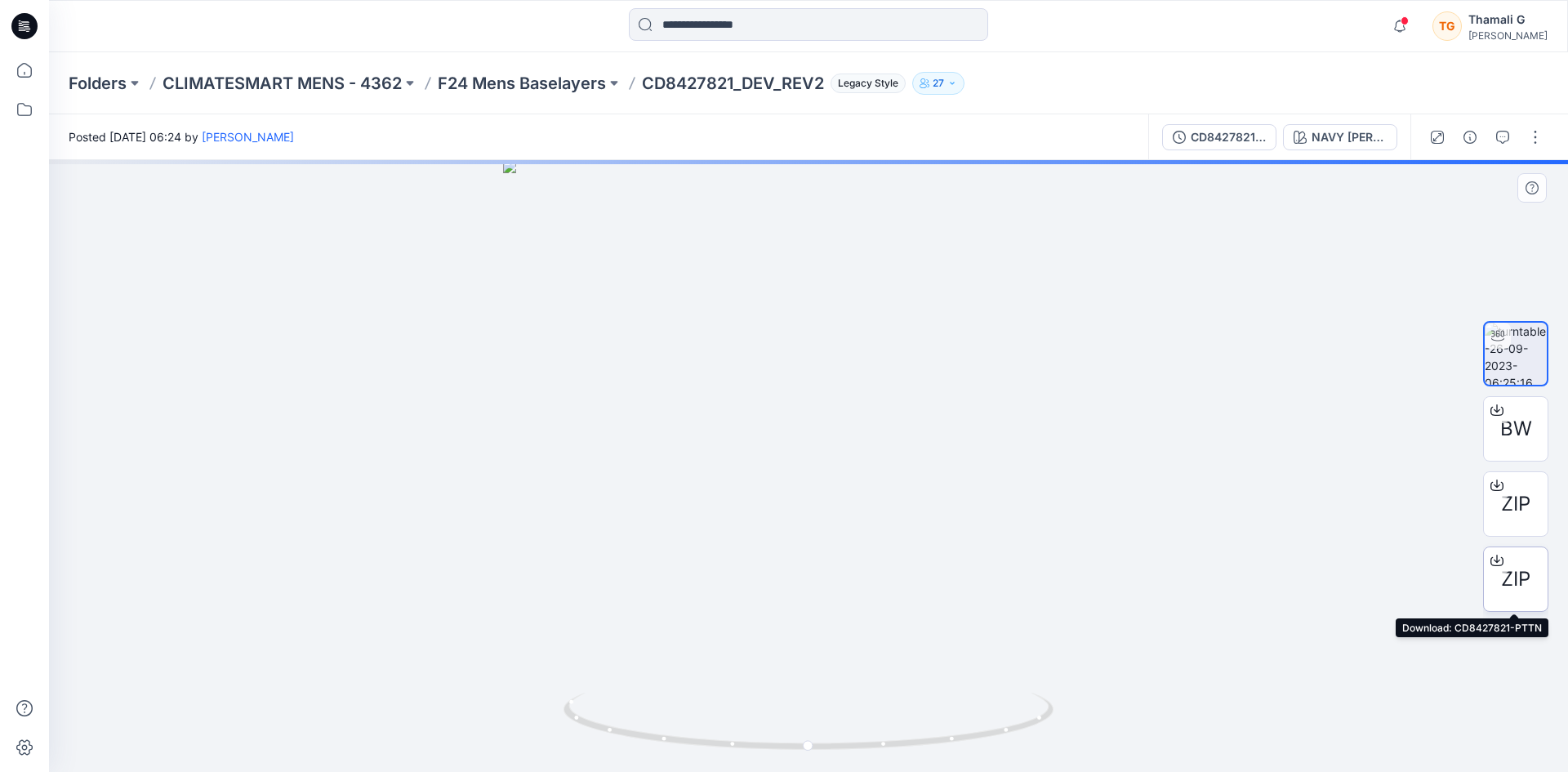
click at [1520, 598] on div "ZIP" at bounding box center [1515, 578] width 65 height 65
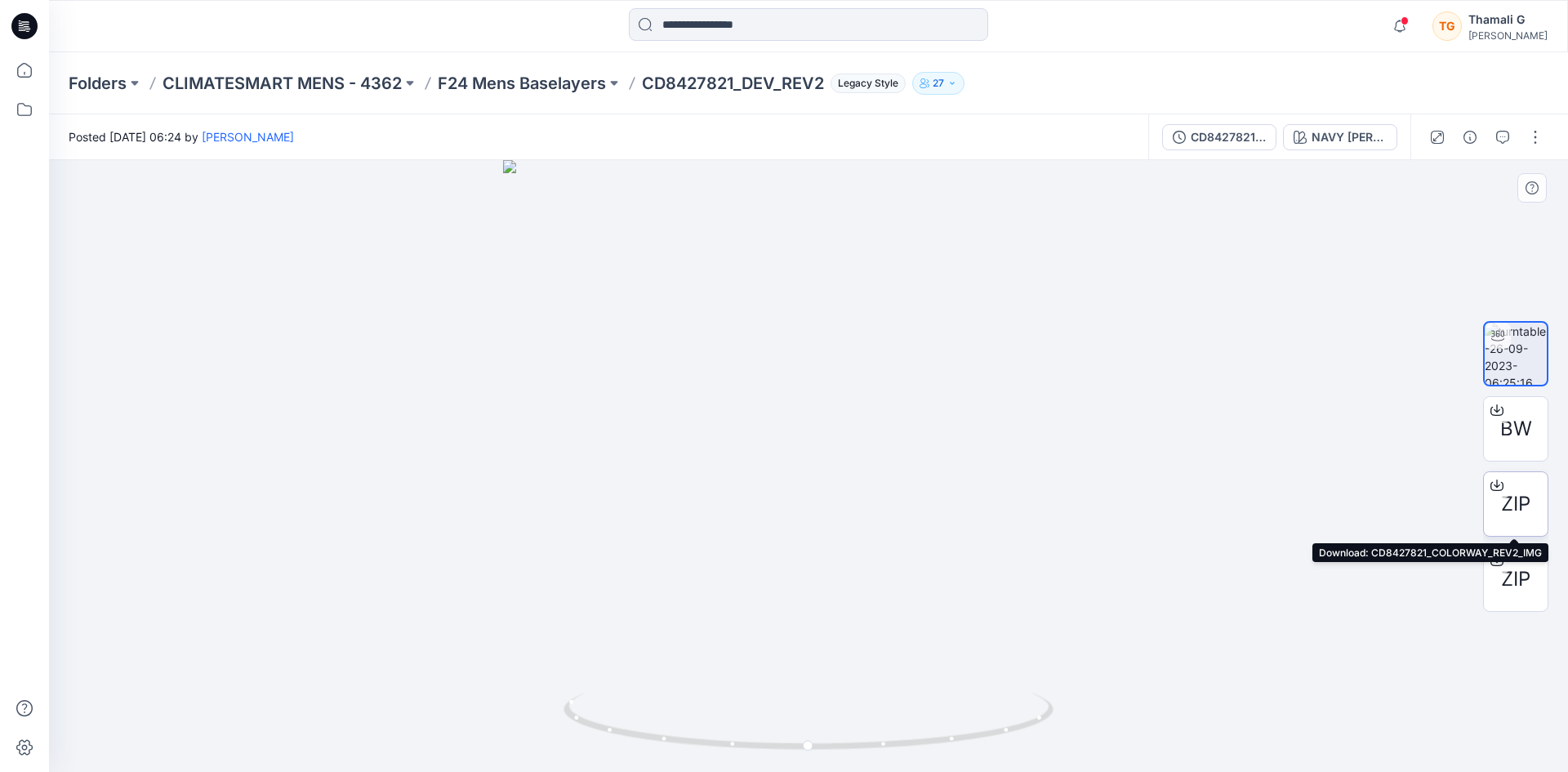
click at [1506, 493] on div at bounding box center [1496, 485] width 26 height 26
drag, startPoint x: 734, startPoint y: 80, endPoint x: 645, endPoint y: 85, distance: 89.1
click at [645, 85] on p "CD8427821_DEV_REV2" at bounding box center [733, 83] width 182 height 23
copy p "CD8427821"
click at [708, 32] on input at bounding box center [808, 24] width 359 height 32
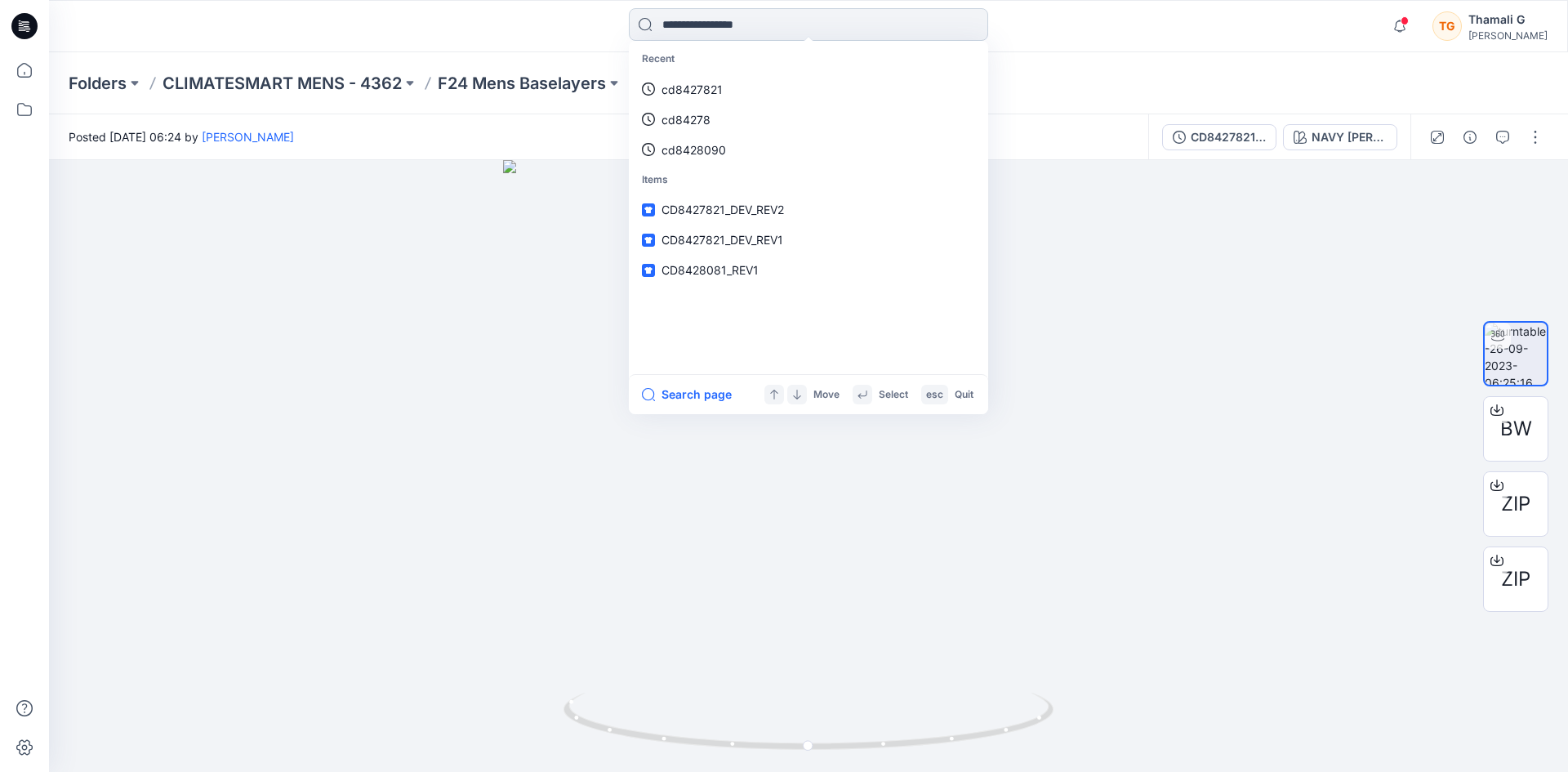
paste input "*********"
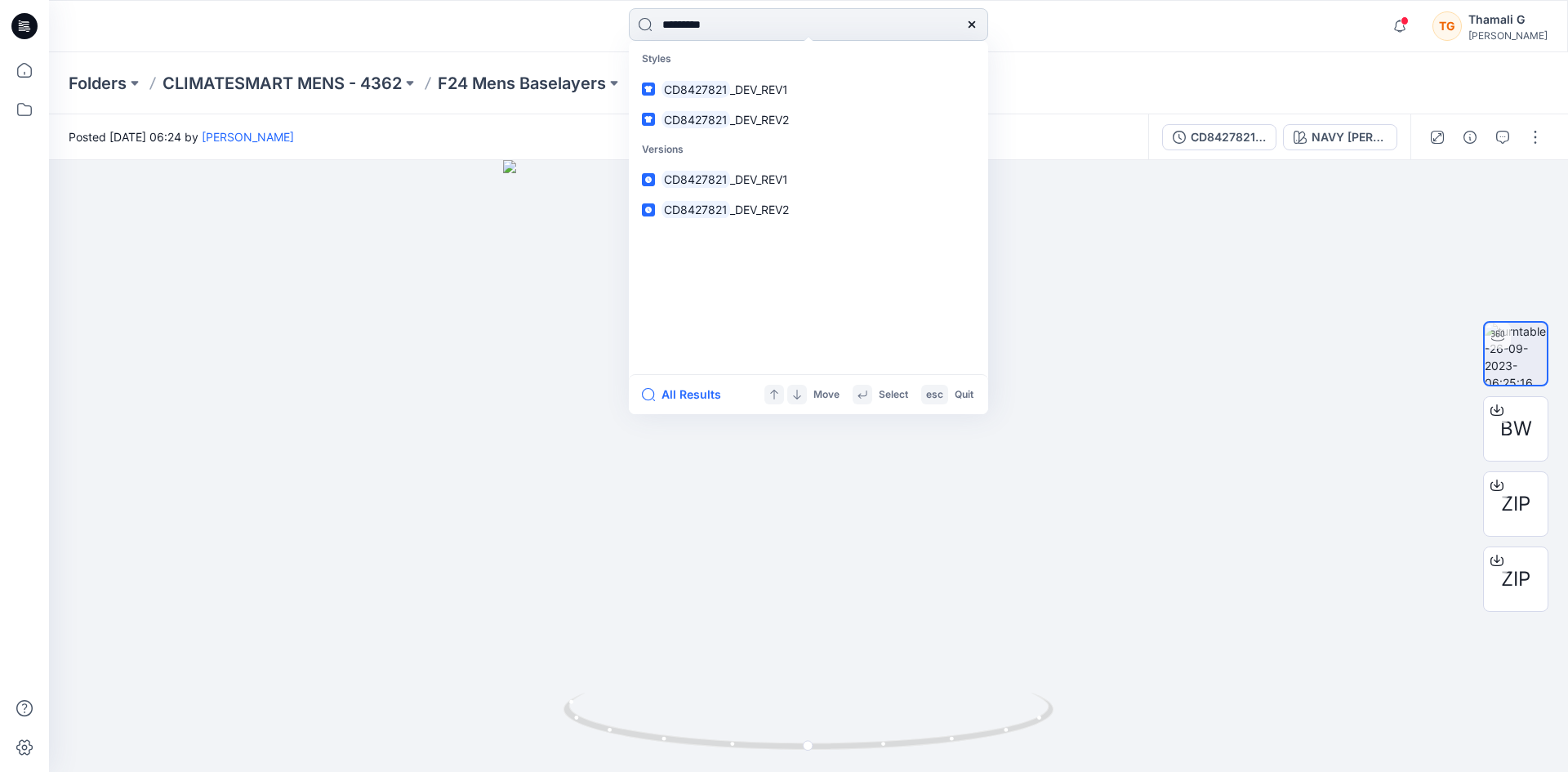
click at [692, 28] on input "*********" at bounding box center [808, 24] width 359 height 32
type input "*********"
click at [727, 130] on link "CD8627821 _DEV_REV 2" at bounding box center [808, 120] width 352 height 31
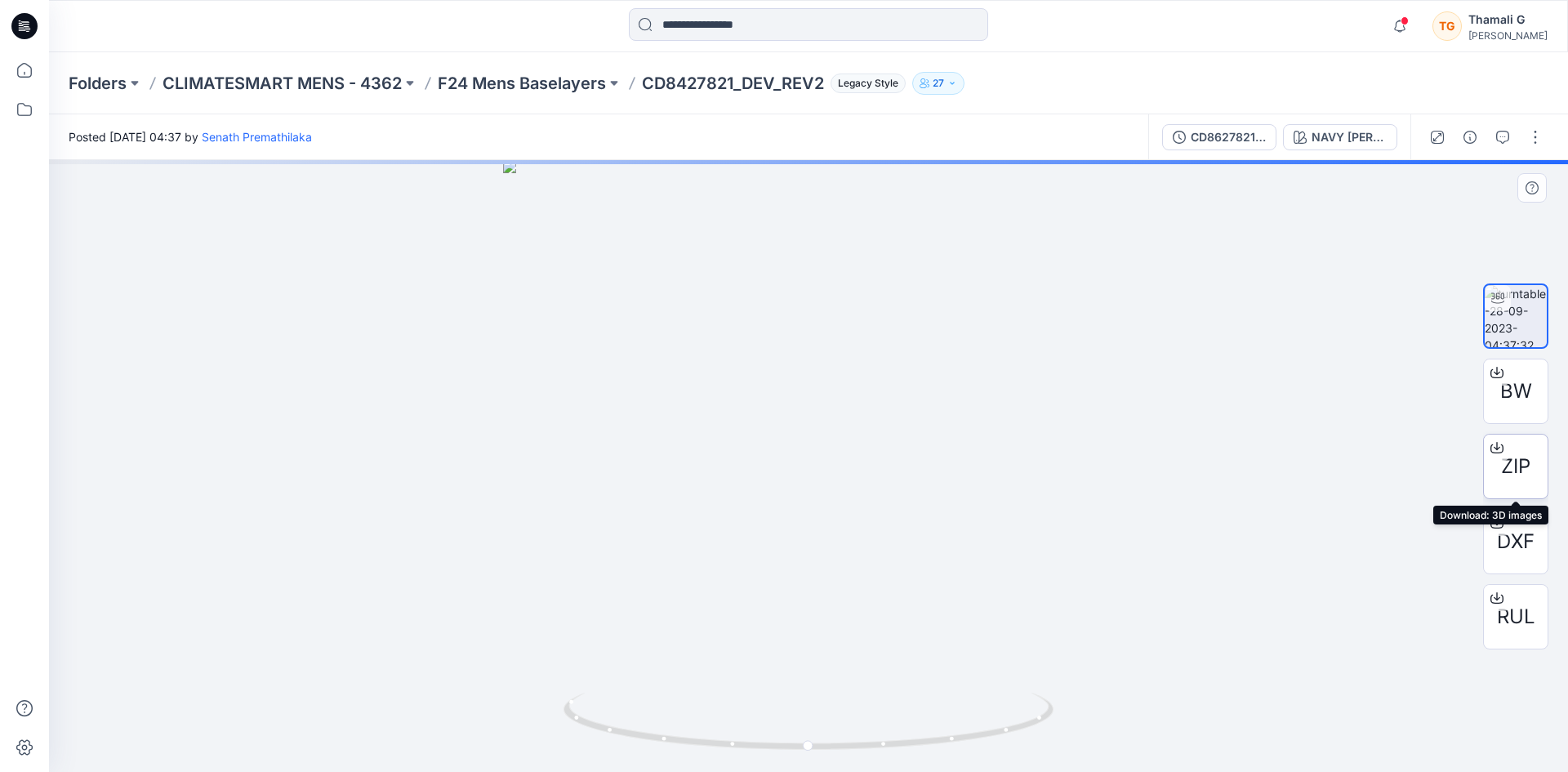
click at [1518, 471] on span "ZIP" at bounding box center [1516, 467] width 30 height 30
